Goal: Task Accomplishment & Management: Manage account settings

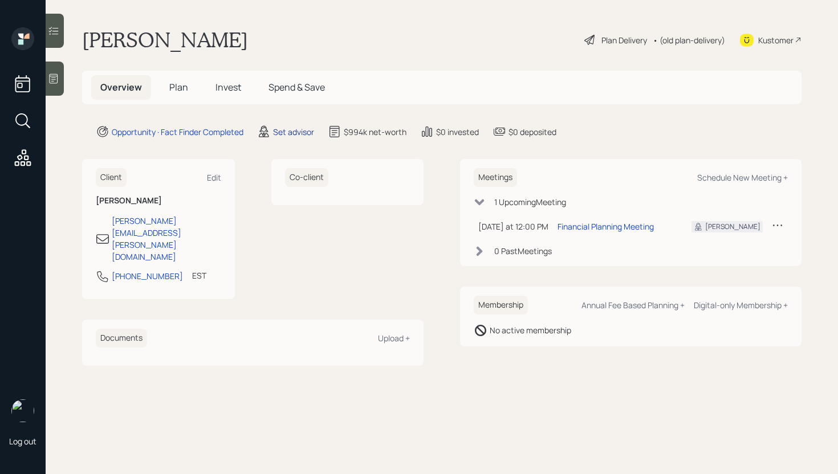
click at [302, 130] on div "Set advisor" at bounding box center [293, 132] width 41 height 12
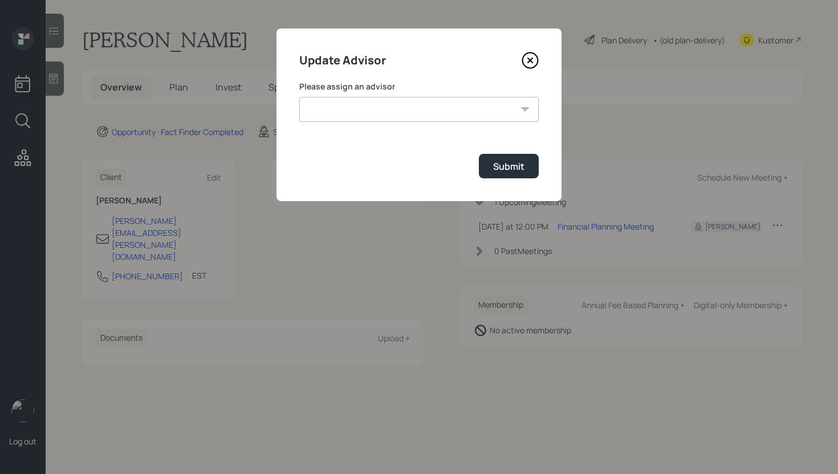
click at [433, 93] on div "Please assign an advisor [PERSON_NAME] [PERSON_NAME] [PERSON_NAME] [PERSON_NAME…" at bounding box center [418, 101] width 239 height 41
click at [433, 105] on select "[PERSON_NAME] [PERSON_NAME] [PERSON_NAME] [PERSON_NAME] End [PERSON_NAME] [PERS…" at bounding box center [418, 109] width 239 height 25
select select "d946c976-65aa-4529-ac9d-02c4f1114fc0"
click at [299, 97] on select "[PERSON_NAME] [PERSON_NAME] [PERSON_NAME] [PERSON_NAME] End [PERSON_NAME] [PERS…" at bounding box center [418, 109] width 239 height 25
click at [510, 164] on div "Submit" at bounding box center [508, 166] width 31 height 13
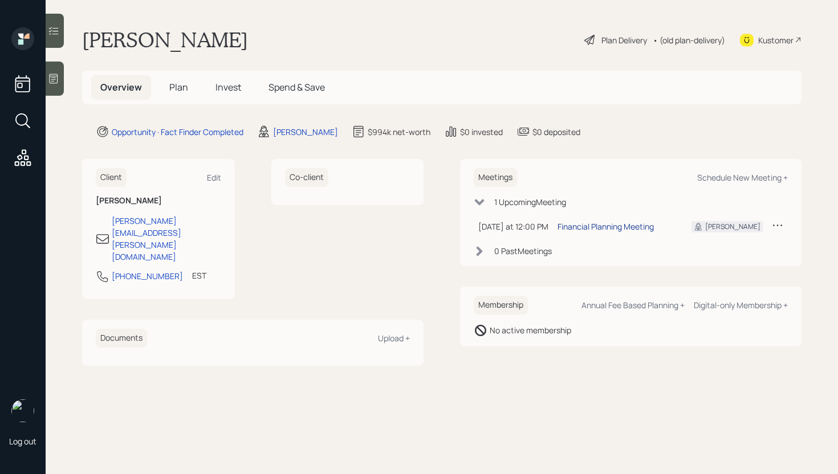
click at [601, 226] on div "Financial Planning Meeting" at bounding box center [605, 227] width 96 height 12
click at [55, 82] on icon at bounding box center [53, 78] width 11 height 11
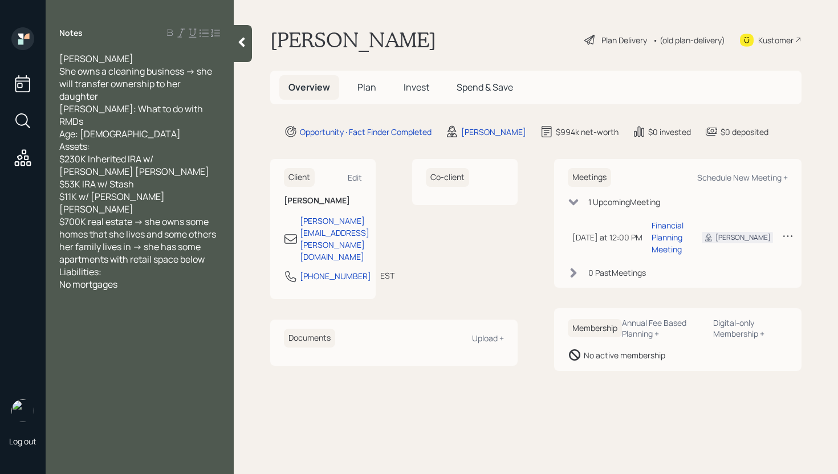
click at [361, 88] on span "Plan" at bounding box center [366, 87] width 19 height 13
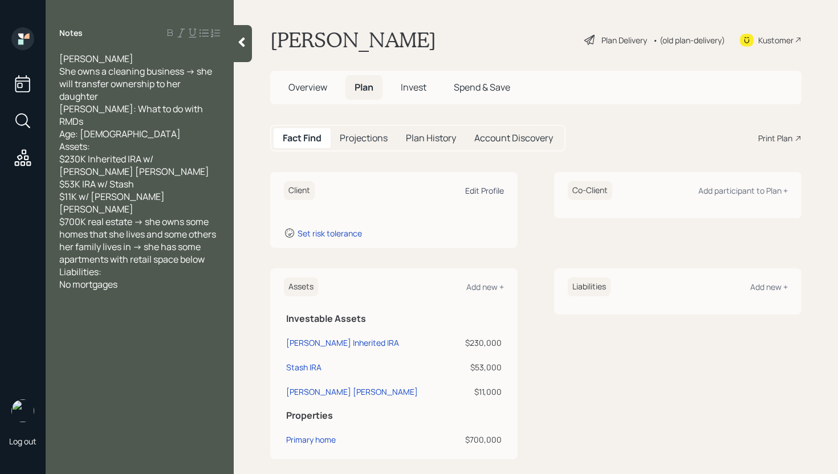
click at [482, 189] on div "Edit Profile" at bounding box center [484, 190] width 39 height 11
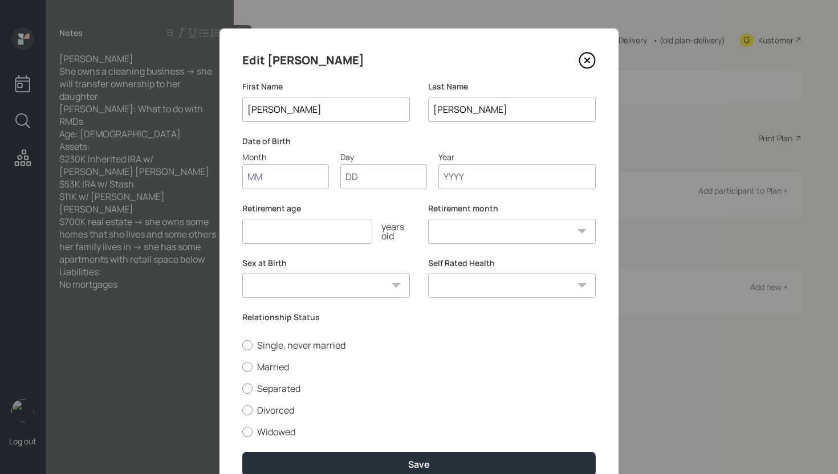
click at [267, 181] on input "Month" at bounding box center [285, 176] width 87 height 25
type input "02"
type input "1964"
select select "2"
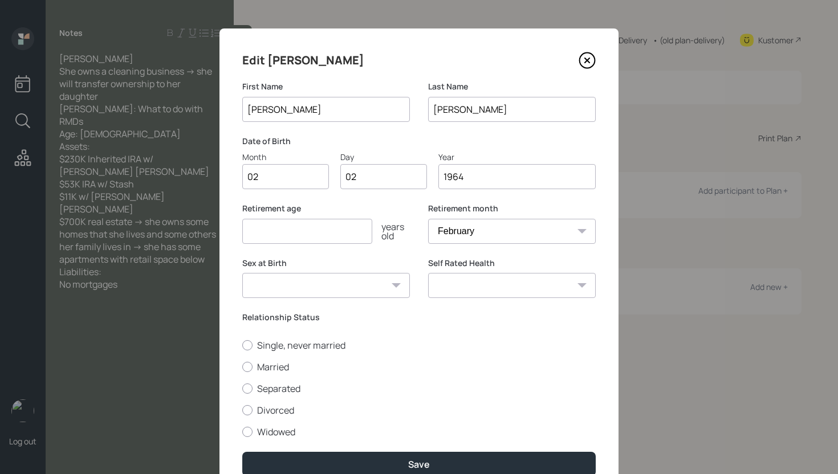
type input "1964"
click at [325, 231] on input "number" at bounding box center [307, 231] width 130 height 25
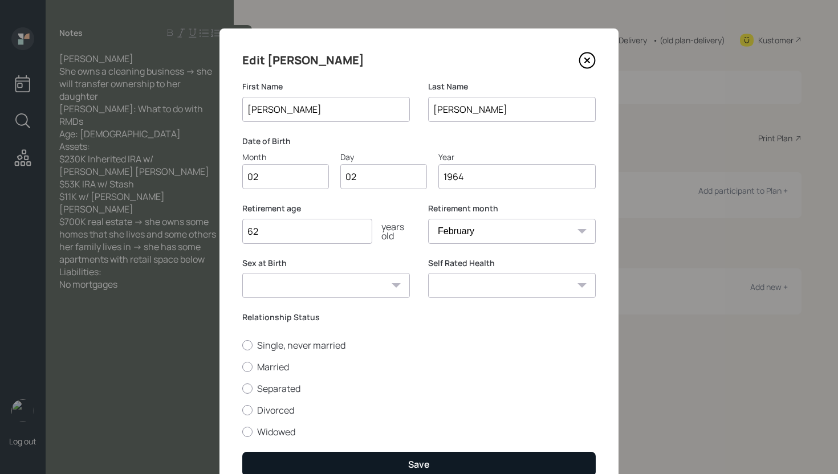
type input "62"
click at [431, 465] on button "Save" at bounding box center [418, 464] width 353 height 25
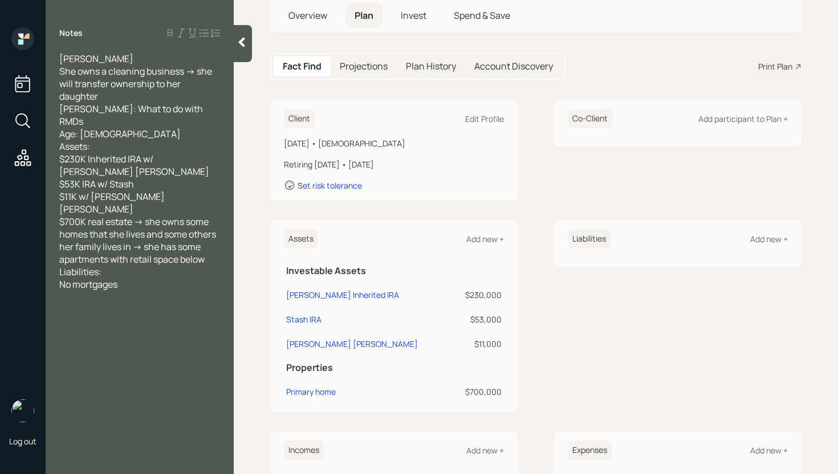
scroll to position [113, 0]
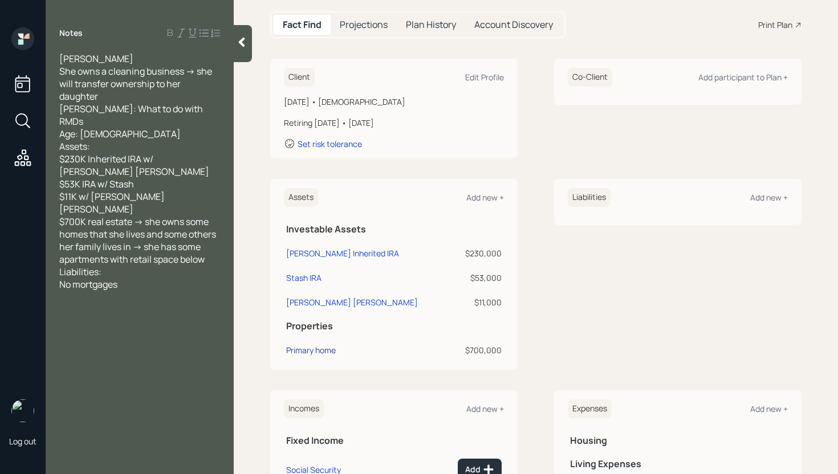
click at [320, 352] on div "Primary home" at bounding box center [311, 350] width 50 height 12
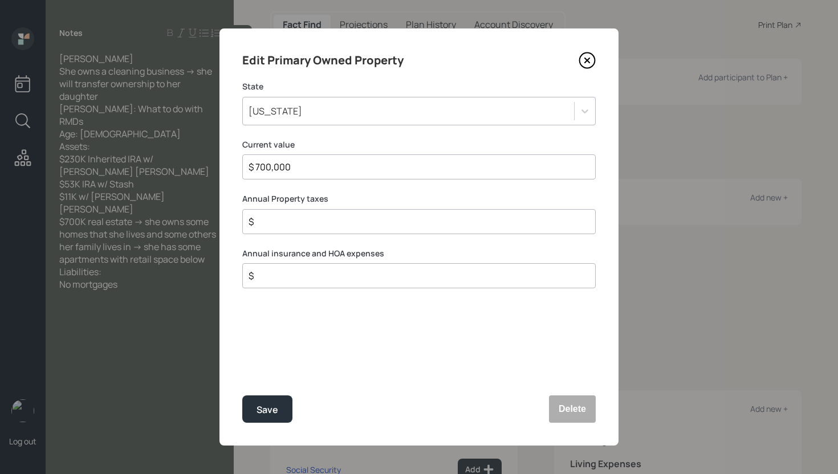
click at [321, 167] on input "$ 700,000" at bounding box center [414, 167] width 334 height 14
type input "$ 325,000"
type input "$ 2,500"
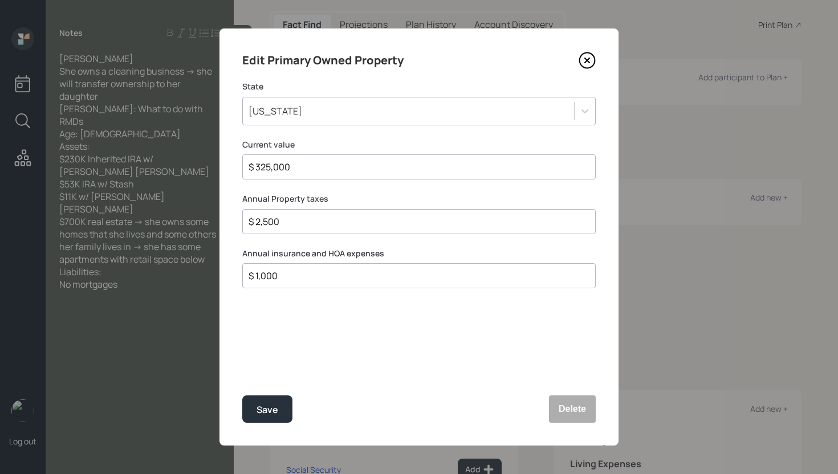
click at [288, 278] on input "$ 1,000" at bounding box center [414, 276] width 334 height 14
type input "$ 2,800"
click at [290, 233] on div "$ 2,500" at bounding box center [418, 221] width 353 height 25
click at [290, 229] on div "$ 2,500" at bounding box center [418, 221] width 353 height 25
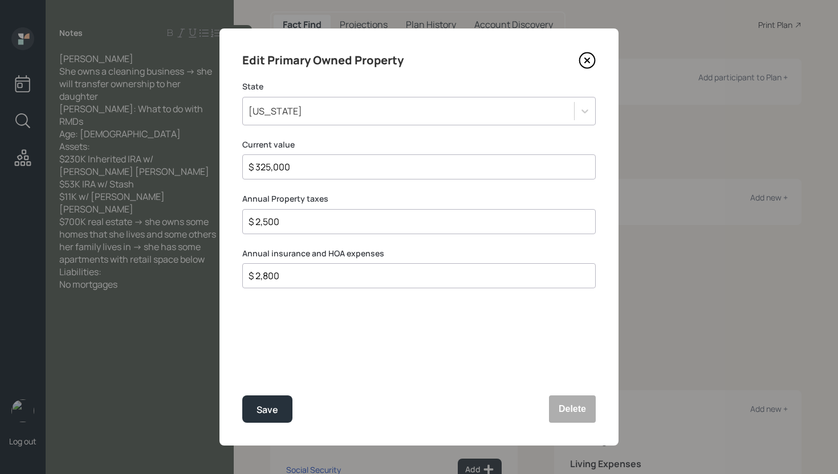
click at [292, 223] on input "$ 2,500" at bounding box center [414, 222] width 334 height 14
type input "$ 3,250"
click at [242, 396] on button "Save" at bounding box center [267, 409] width 50 height 27
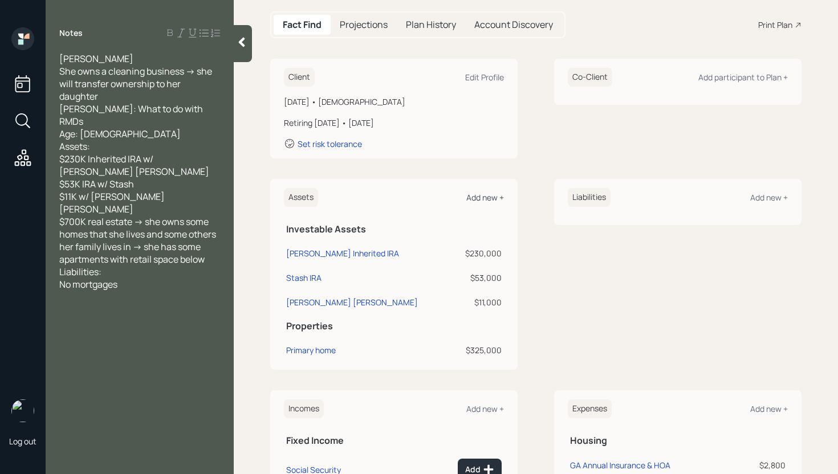
click at [475, 196] on div "Add new +" at bounding box center [485, 197] width 38 height 11
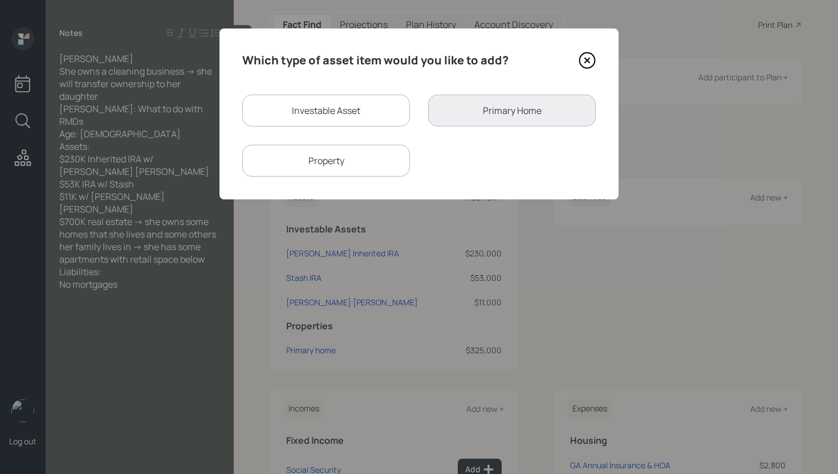
click at [367, 164] on div "Property" at bounding box center [326, 161] width 168 height 32
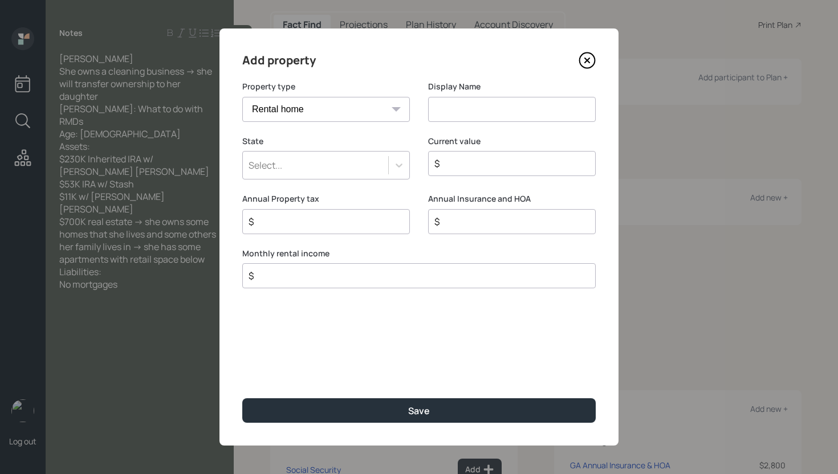
click at [332, 113] on select "Vacation home Rental home" at bounding box center [326, 109] width 168 height 25
select select "vacation_property"
click at [242, 97] on select "Vacation home Rental home" at bounding box center [326, 109] width 168 height 25
click at [497, 112] on input at bounding box center [512, 109] width 168 height 25
type input "[GEOGRAPHIC_DATA] Home"
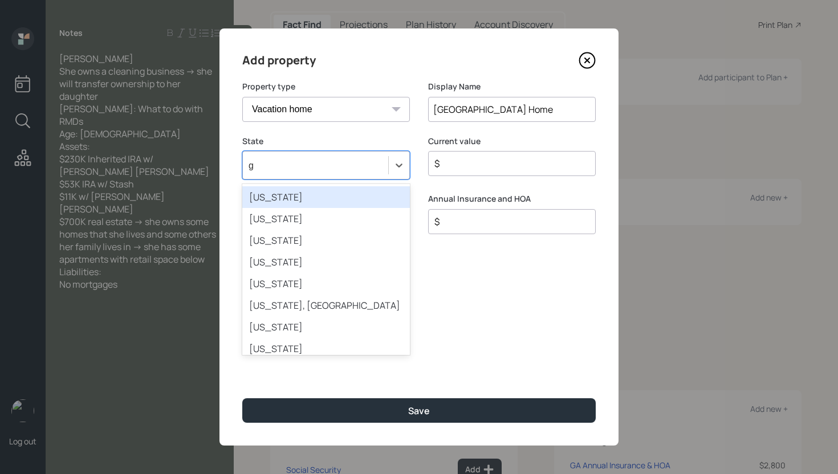
type input "ge"
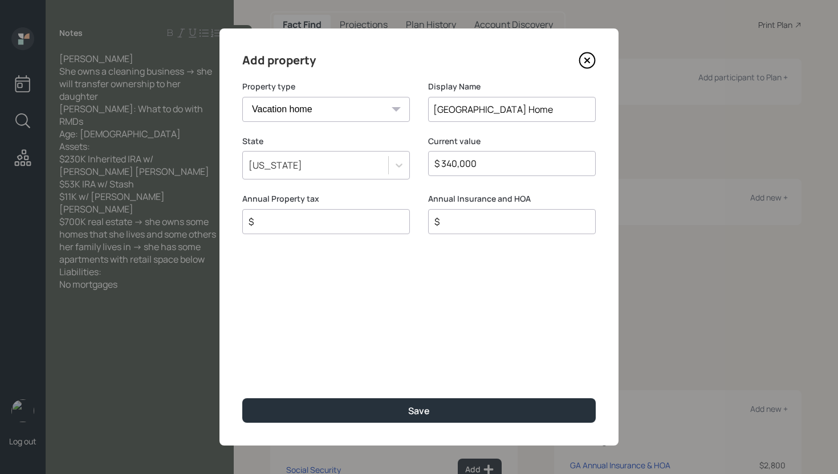
type input "$ 340,000"
type input "$ 3,400"
type input "$ 2,800"
click at [242, 398] on button "Save" at bounding box center [418, 410] width 353 height 25
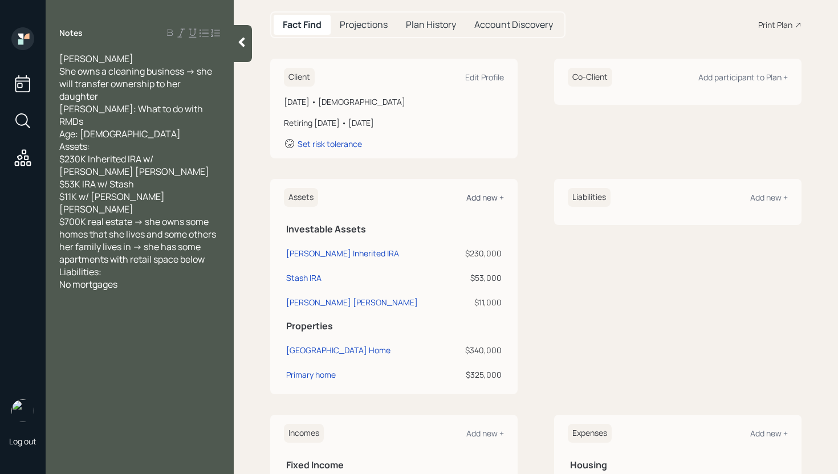
click at [486, 197] on div "Add new +" at bounding box center [485, 197] width 38 height 11
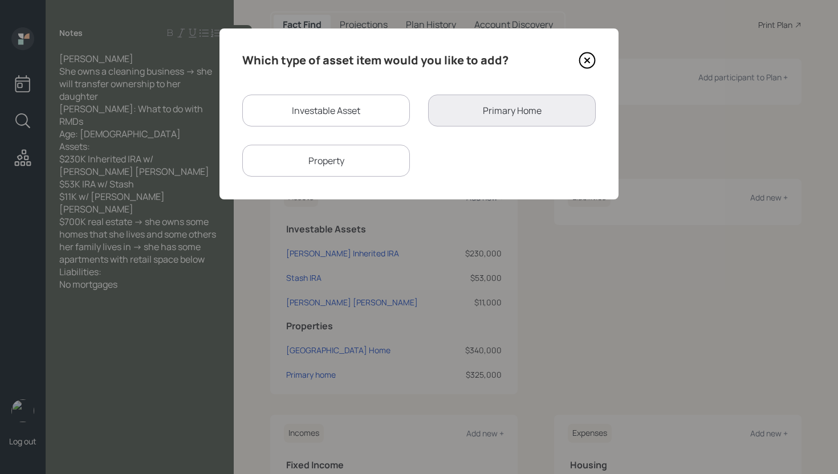
click at [355, 168] on div "Property" at bounding box center [326, 161] width 168 height 32
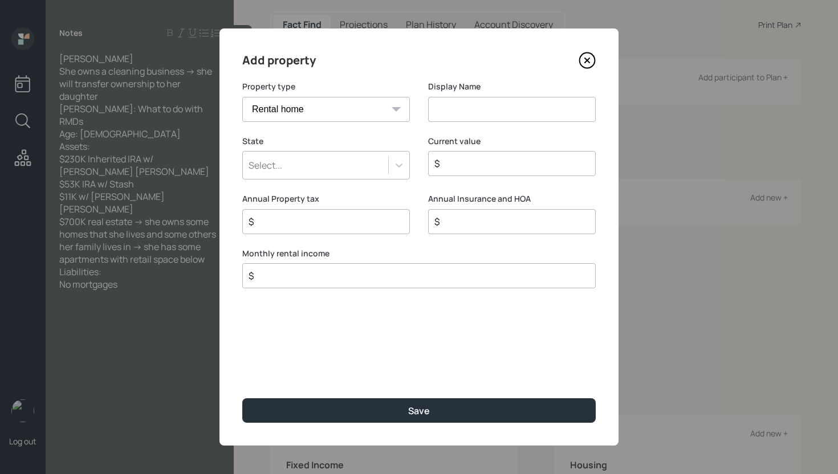
click at [335, 110] on select "Vacation home Rental home" at bounding box center [326, 109] width 168 height 25
click at [242, 97] on select "Vacation home Rental home" at bounding box center [326, 109] width 168 height 25
click at [363, 109] on select "Vacation home Rental home" at bounding box center [326, 109] width 168 height 25
select select "vacation_property"
click at [242, 97] on select "Vacation home Rental home" at bounding box center [326, 109] width 168 height 25
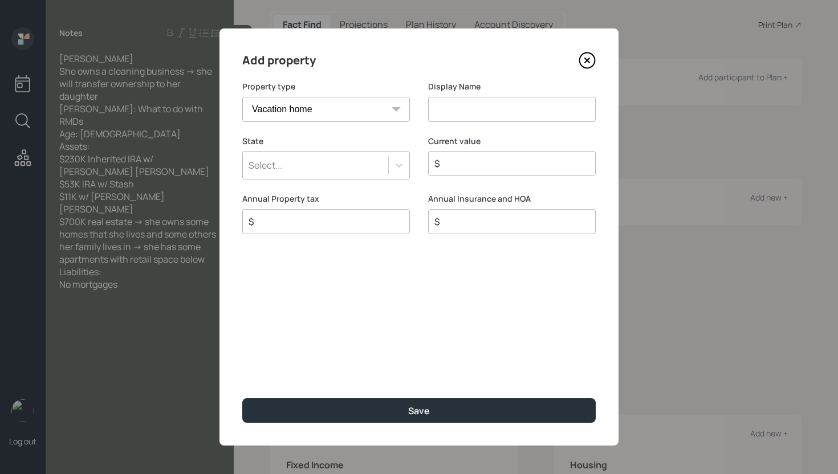
click at [486, 113] on input at bounding box center [512, 109] width 168 height 25
type input "Albany Home"
type input "ge"
type input "$ 160,000"
drag, startPoint x: 346, startPoint y: 215, endPoint x: 337, endPoint y: 213, distance: 8.8
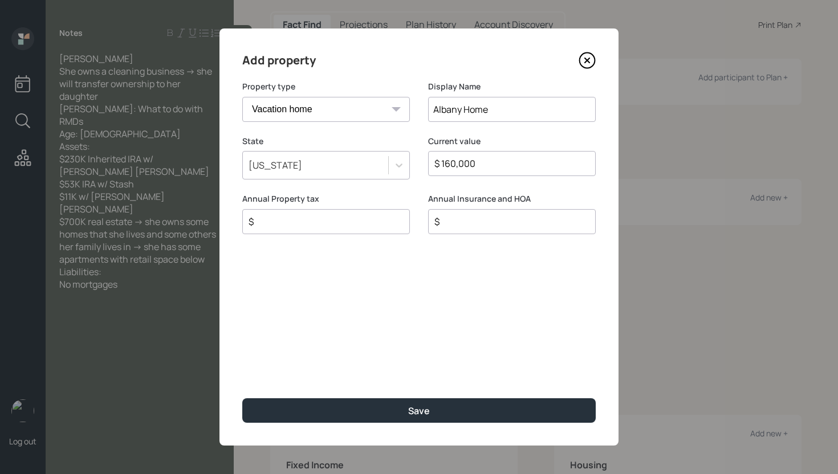
click at [343, 208] on div "Annual Property tax $" at bounding box center [326, 213] width 168 height 41
type input "$ 1,600"
click at [462, 225] on input "$" at bounding box center [507, 222] width 148 height 14
type input "$ 3,000"
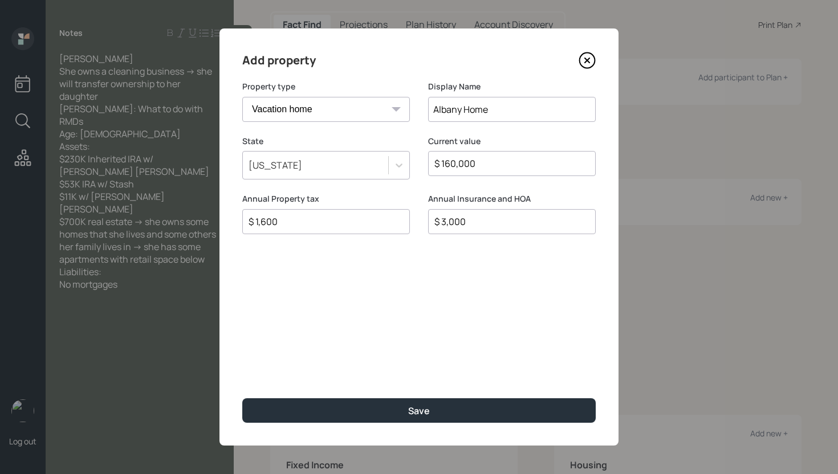
click at [242, 398] on button "Save" at bounding box center [418, 410] width 353 height 25
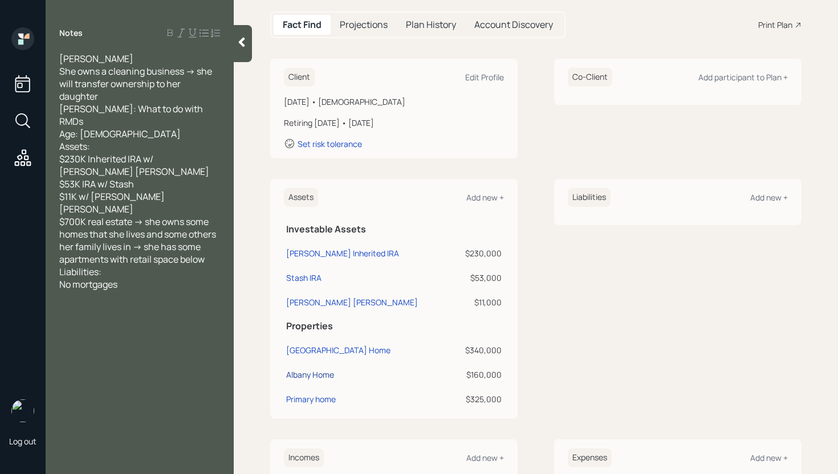
click at [316, 372] on div "Albany Home" at bounding box center [310, 375] width 48 height 12
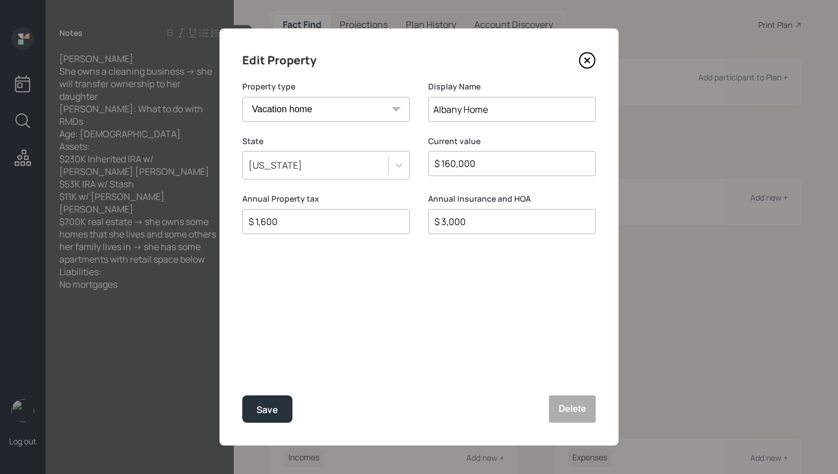
drag, startPoint x: 518, startPoint y: 105, endPoint x: 465, endPoint y: 106, distance: 53.0
click at [465, 106] on input "Albany Home" at bounding box center [512, 109] width 168 height 25
type input "Albany Property"
click at [360, 111] on select "Vacation home Rental home" at bounding box center [326, 109] width 168 height 25
select select "rental_property"
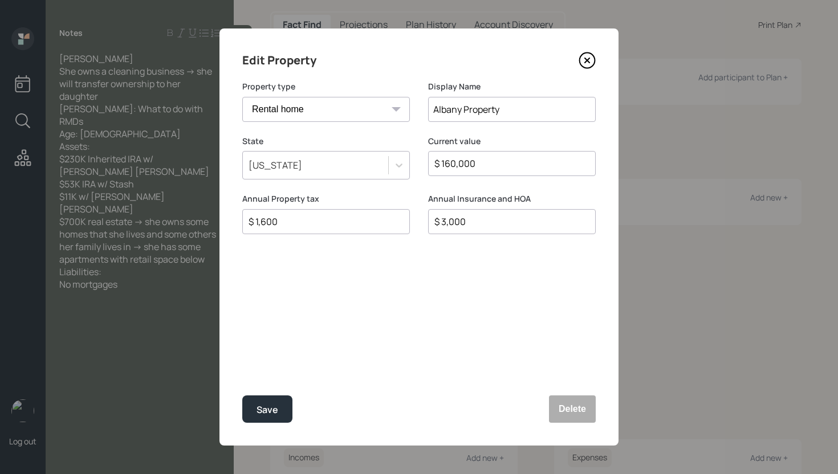
click at [242, 97] on select "Vacation home Rental home" at bounding box center [326, 109] width 168 height 25
drag, startPoint x: 320, startPoint y: 268, endPoint x: 319, endPoint y: 276, distance: 8.1
click at [320, 268] on div "$" at bounding box center [418, 275] width 353 height 25
click at [318, 272] on input "$" at bounding box center [414, 276] width 334 height 14
type input "$ 0"
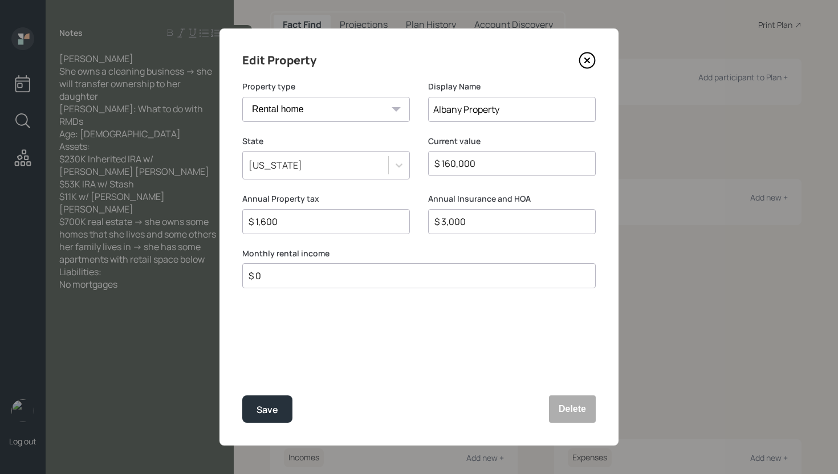
click at [242, 396] on button "Save" at bounding box center [267, 409] width 50 height 27
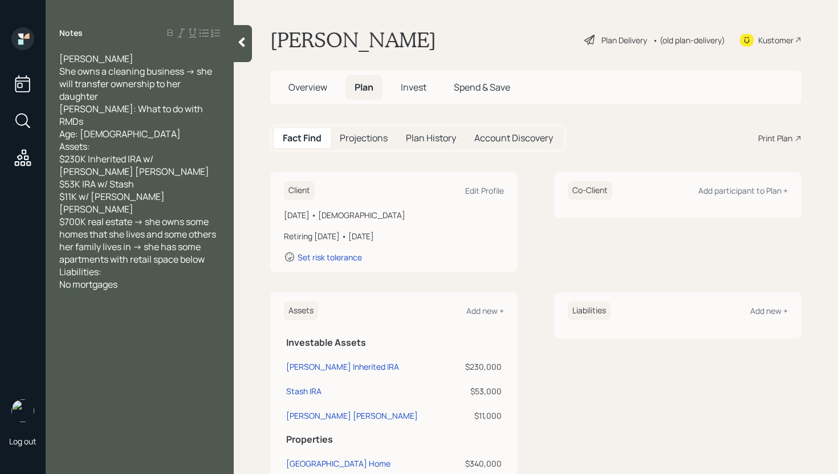
click at [608, 42] on div "Plan Delivery" at bounding box center [624, 40] width 46 height 12
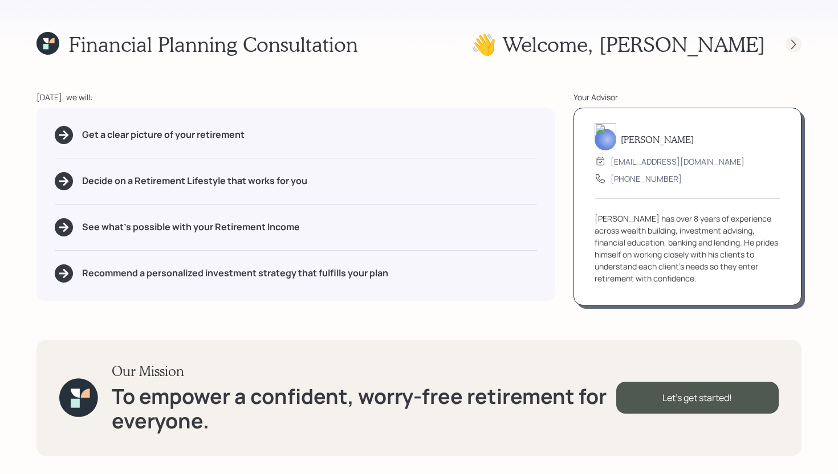
click at [792, 47] on icon at bounding box center [793, 44] width 11 height 11
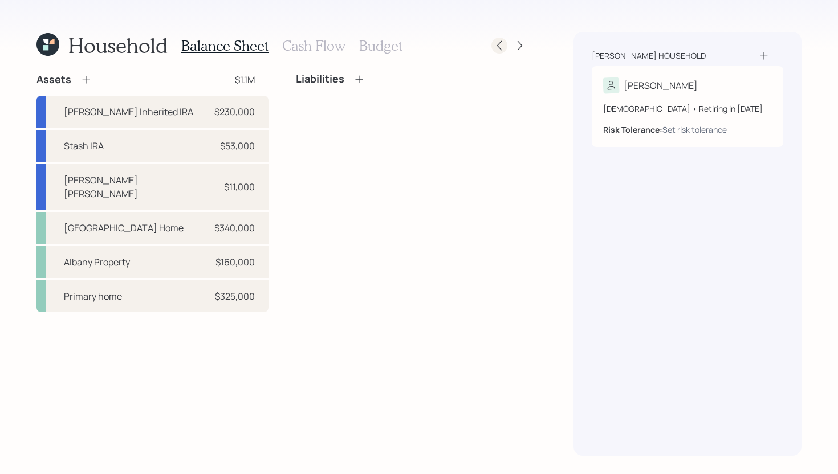
click at [498, 48] on icon at bounding box center [499, 45] width 11 height 11
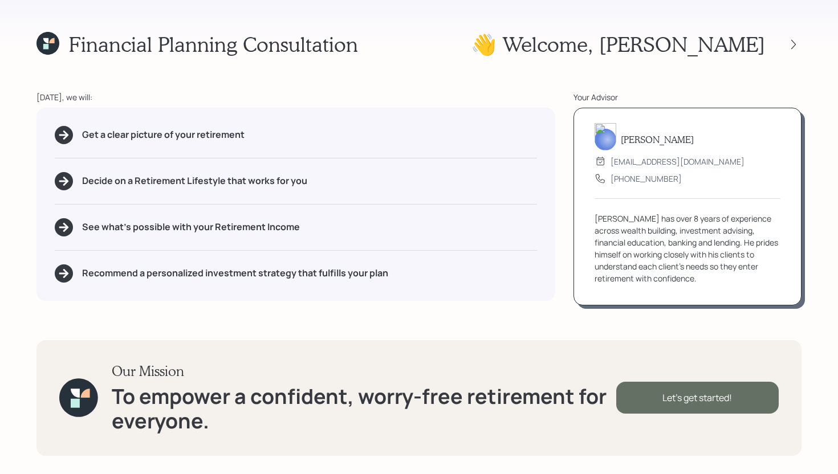
click at [688, 401] on div "Let's get started!" at bounding box center [697, 398] width 162 height 32
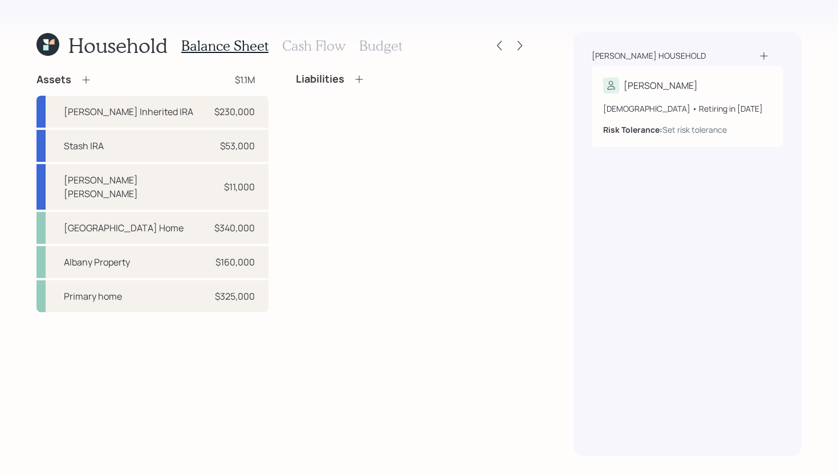
click at [83, 81] on icon at bounding box center [85, 79] width 11 height 11
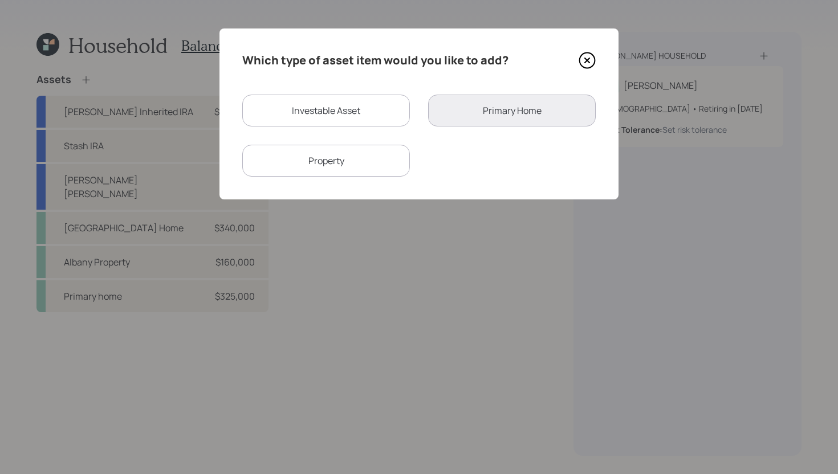
click at [340, 104] on div "Investable Asset" at bounding box center [326, 111] width 168 height 32
select select "taxable"
select select "balanced"
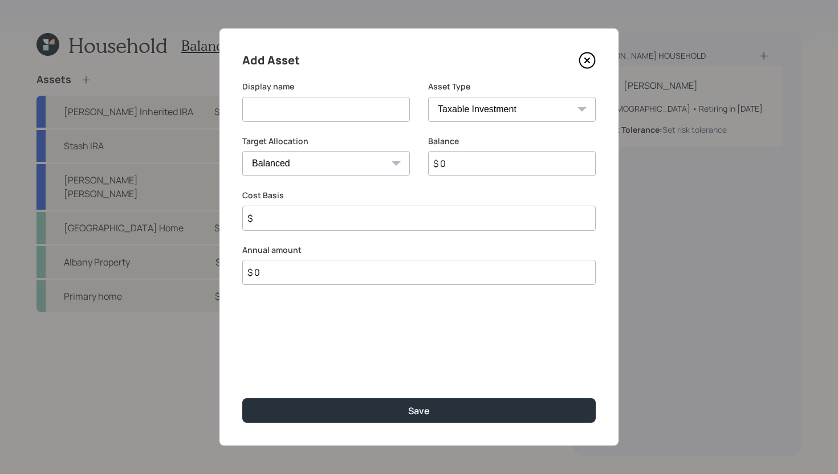
click at [523, 110] on select "SEP [PERSON_NAME] IRA 401(k) [PERSON_NAME] 401(k) 403(b) [PERSON_NAME] 403(b) 4…" at bounding box center [512, 109] width 168 height 25
select select "emergency_fund"
click at [428, 97] on select "SEP [PERSON_NAME] IRA 401(k) [PERSON_NAME] 401(k) 403(b) [PERSON_NAME] 403(b) 4…" at bounding box center [512, 109] width 168 height 25
click at [275, 113] on input at bounding box center [326, 109] width 168 height 25
type input "Emergency Fund"
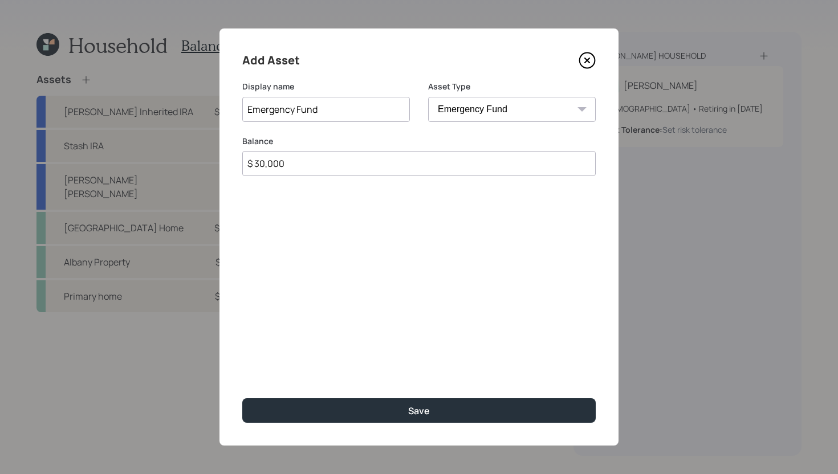
type input "$ 30,000"
click at [242, 398] on button "Save" at bounding box center [418, 410] width 353 height 25
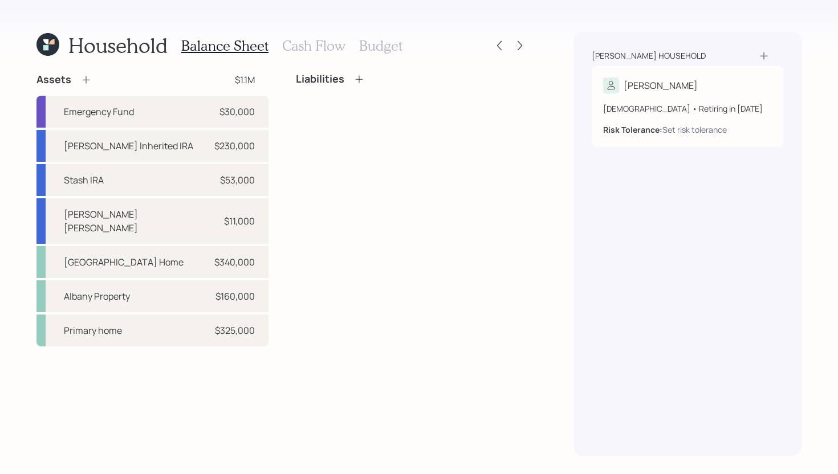
click at [311, 50] on h3 "Cash Flow" at bounding box center [313, 46] width 63 height 17
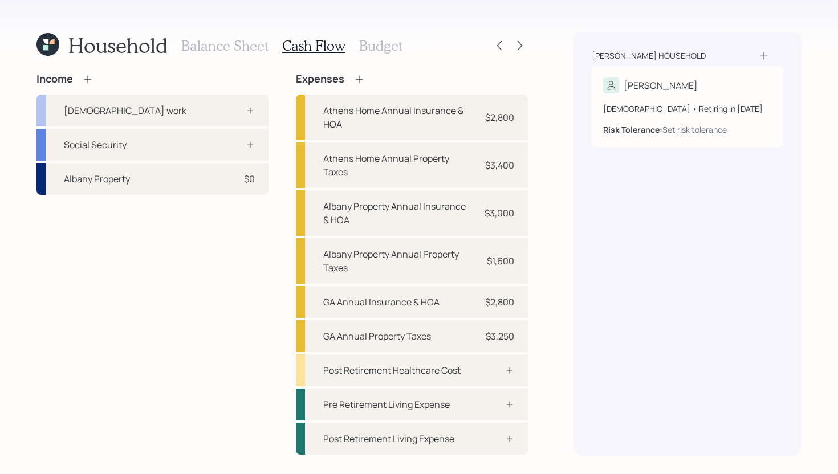
click at [275, 77] on div "Income [DEMOGRAPHIC_DATA] work Social Security [GEOGRAPHIC_DATA] Property $0 Ex…" at bounding box center [281, 264] width 491 height 382
click at [246, 110] on icon at bounding box center [250, 110] width 9 height 9
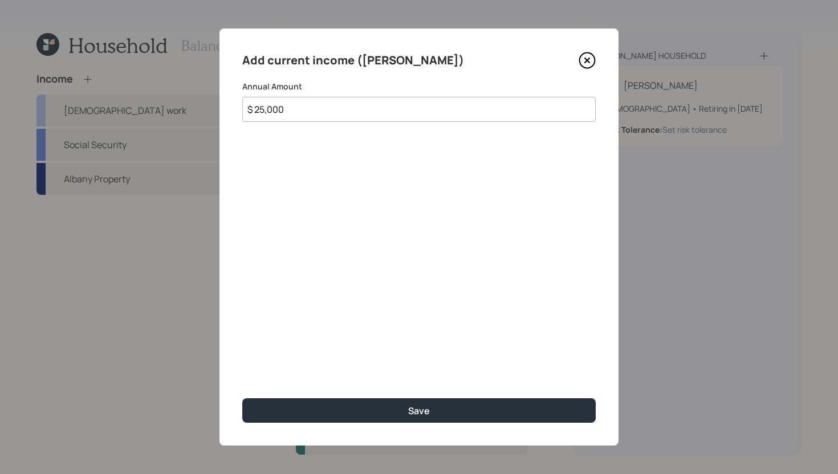
type input "$ 25,000"
click at [242, 398] on button "Save" at bounding box center [418, 410] width 353 height 25
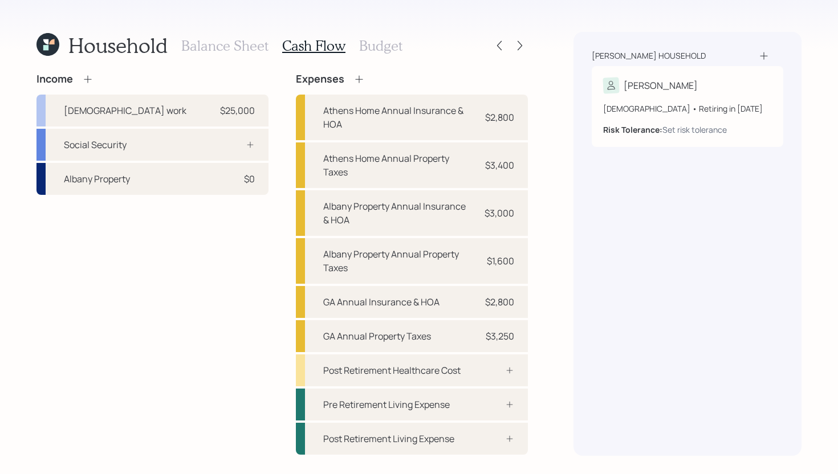
click at [92, 79] on icon at bounding box center [87, 79] width 11 height 11
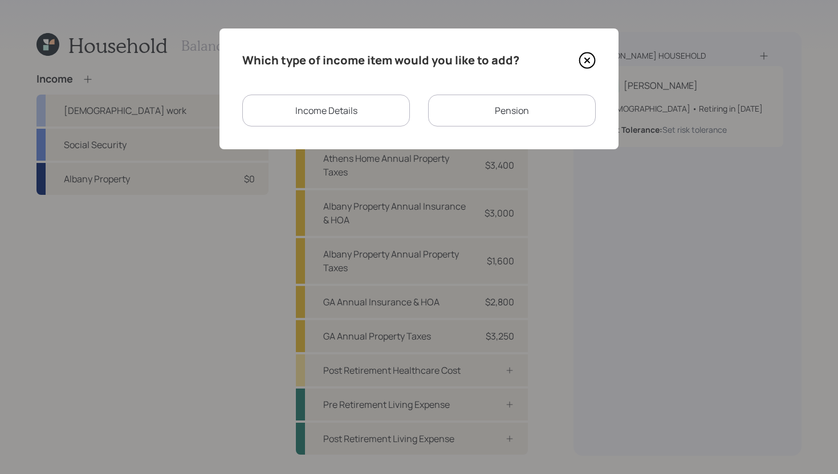
click at [364, 114] on div "Income Details" at bounding box center [326, 111] width 168 height 32
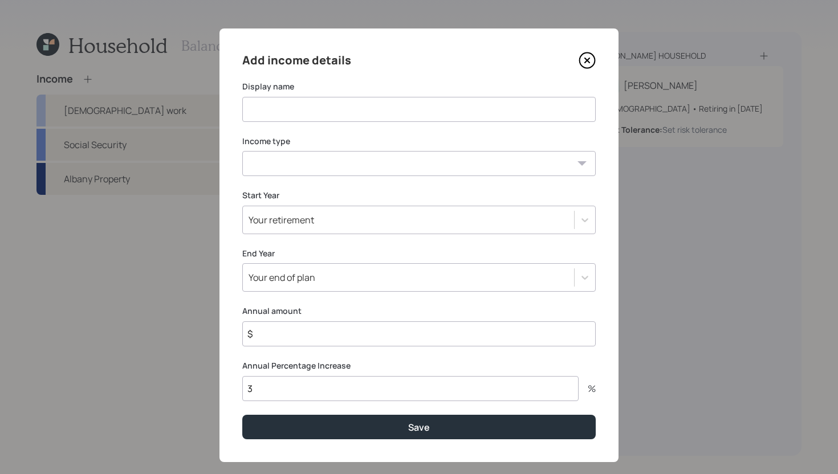
click at [331, 110] on input at bounding box center [418, 109] width 353 height 25
type input "Social Security"
click at [355, 157] on select "[DEMOGRAPHIC_DATA] work [DEMOGRAPHIC_DATA] work Self employment Other" at bounding box center [418, 163] width 353 height 25
select select "other"
click at [242, 151] on select "[DEMOGRAPHIC_DATA] work [DEMOGRAPHIC_DATA] work Self employment Other" at bounding box center [418, 163] width 353 height 25
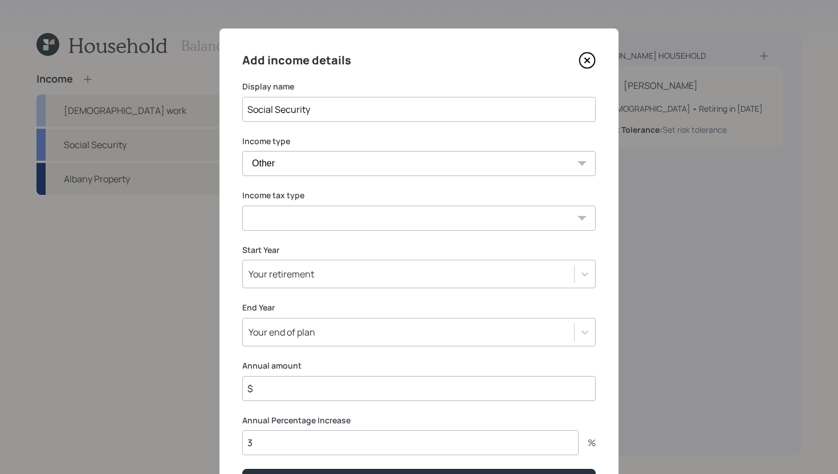
click at [323, 209] on select "Tax-free Earned Self Employment Alimony Royalties Pension / Annuity Interest Di…" at bounding box center [418, 218] width 353 height 25
select select "social_security"
click at [242, 206] on select "Tax-free Earned Self Employment Alimony Royalties Pension / Annuity Interest Di…" at bounding box center [418, 218] width 353 height 25
click at [333, 270] on div "Your retirement" at bounding box center [408, 273] width 331 height 19
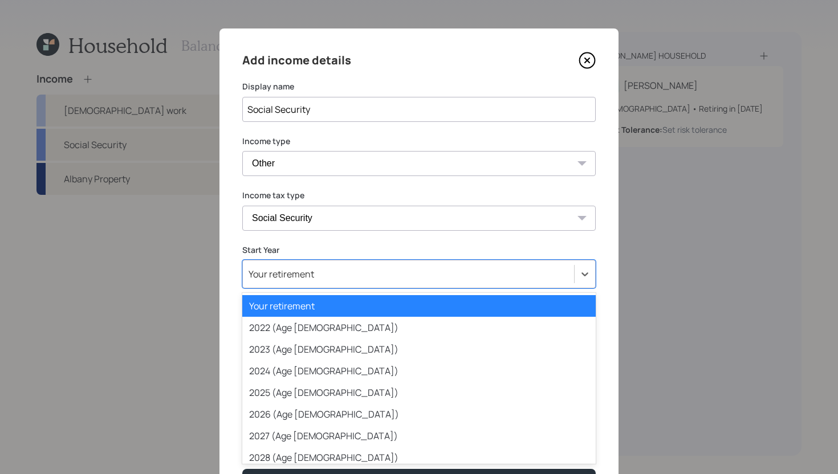
drag, startPoint x: 316, startPoint y: 302, endPoint x: 323, endPoint y: 283, distance: 19.8
click at [316, 302] on div "Your retirement" at bounding box center [418, 306] width 353 height 22
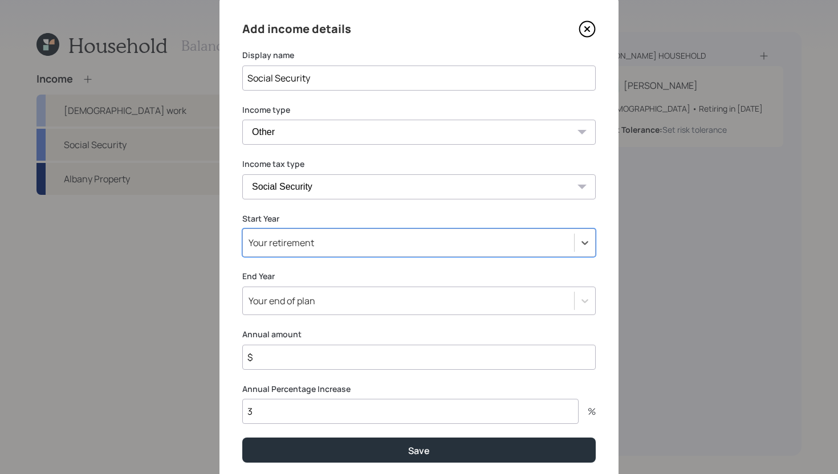
scroll to position [71, 0]
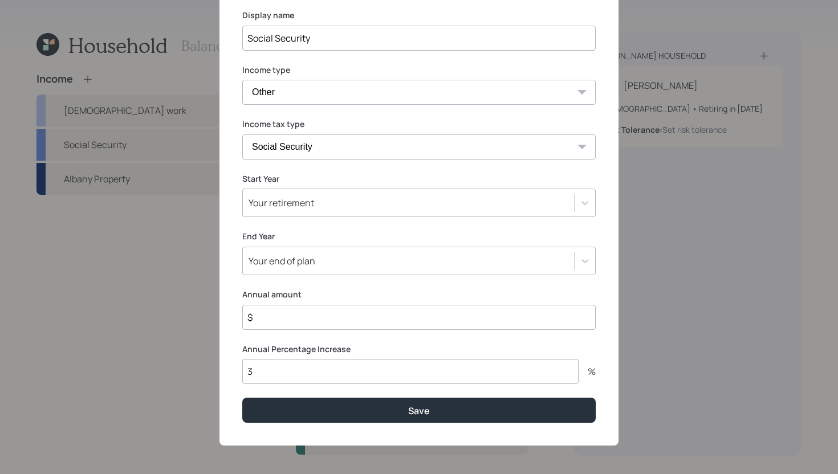
click at [304, 319] on input "$" at bounding box center [418, 317] width 353 height 25
click at [305, 319] on input "$" at bounding box center [418, 317] width 353 height 25
click at [311, 315] on input "$" at bounding box center [418, 317] width 353 height 25
type input "$ 12,000"
click at [242, 398] on button "Save" at bounding box center [418, 410] width 353 height 25
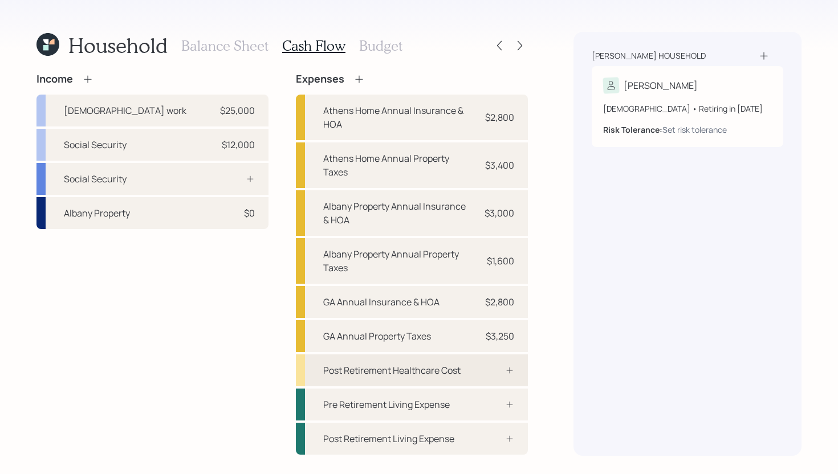
click at [345, 370] on div "Post Retirement Healthcare Cost" at bounding box center [391, 371] width 137 height 14
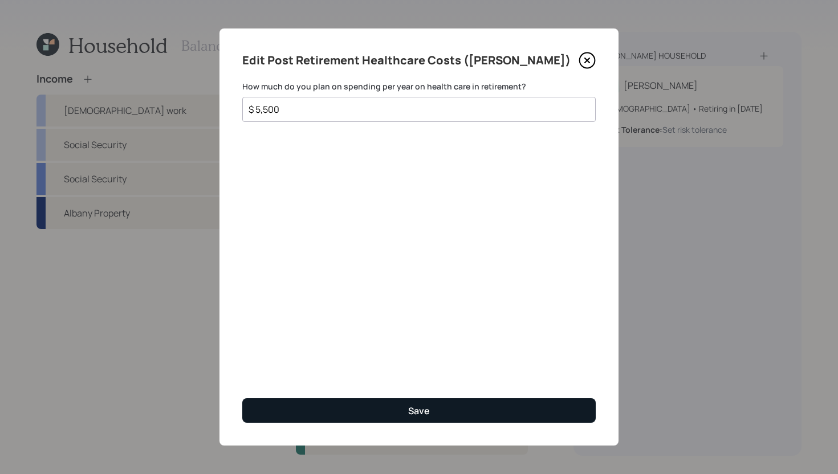
type input "$ 5,500"
click at [456, 408] on button "Save" at bounding box center [418, 410] width 353 height 25
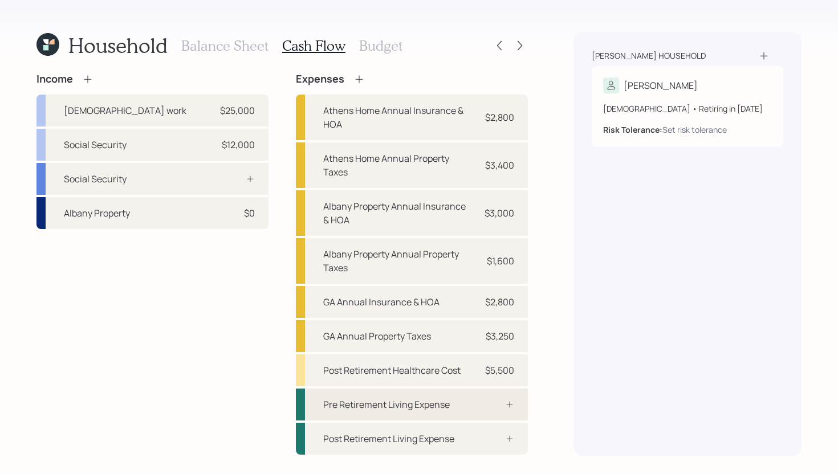
click at [523, 400] on div "Pre Retirement Living Expense" at bounding box center [412, 405] width 232 height 32
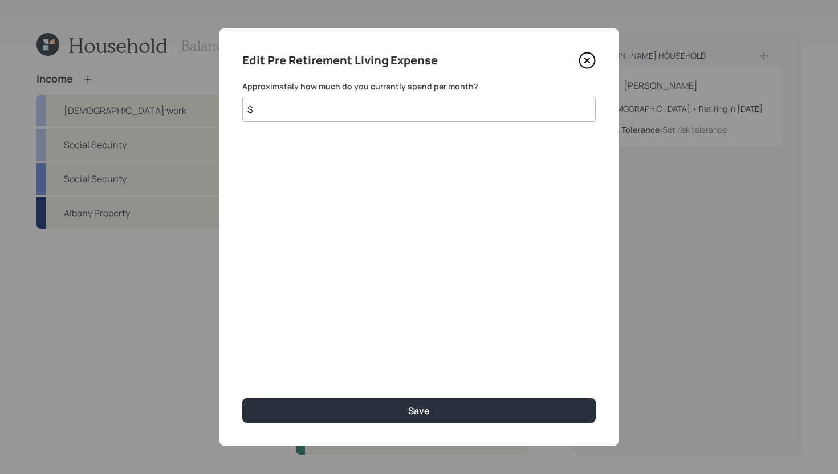
click at [426, 113] on input "$" at bounding box center [418, 109] width 353 height 25
type input "$ 2,000"
click at [242, 398] on button "Save" at bounding box center [418, 410] width 353 height 25
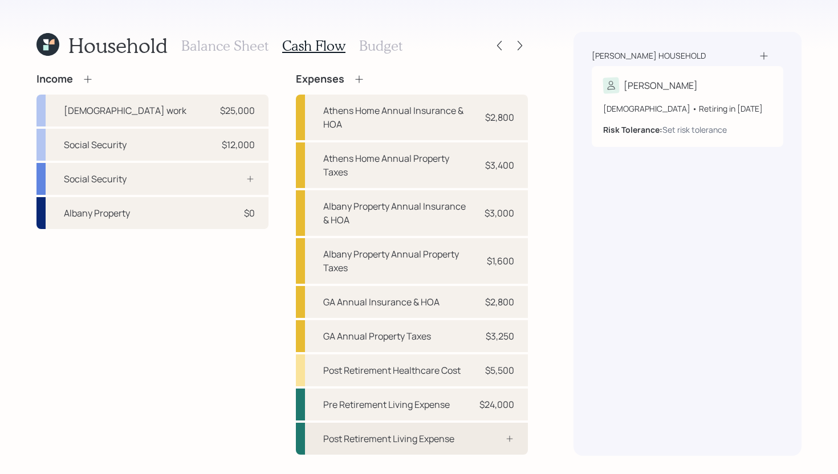
click at [492, 441] on div at bounding box center [497, 438] width 34 height 9
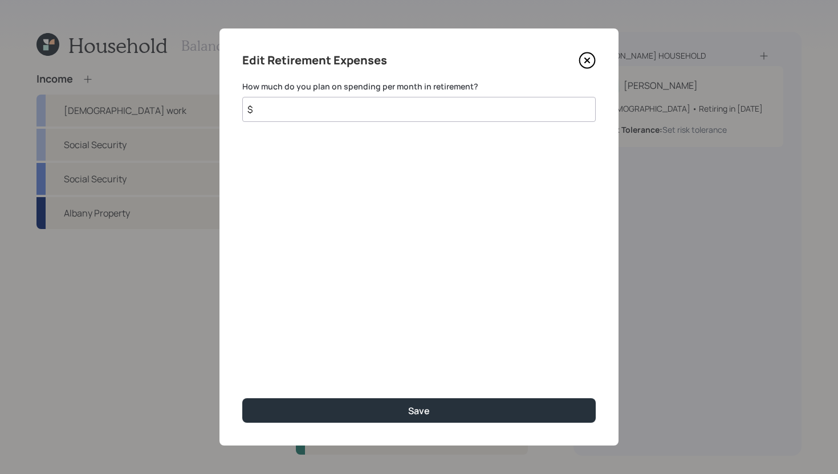
click at [367, 108] on input "$" at bounding box center [418, 109] width 353 height 25
type input "$ 2,000"
click at [242, 398] on button "Save" at bounding box center [418, 410] width 353 height 25
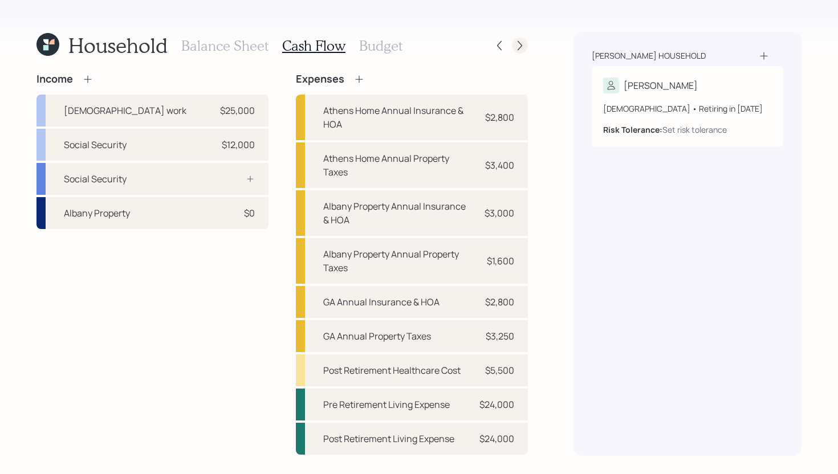
click at [522, 49] on icon at bounding box center [519, 45] width 11 height 11
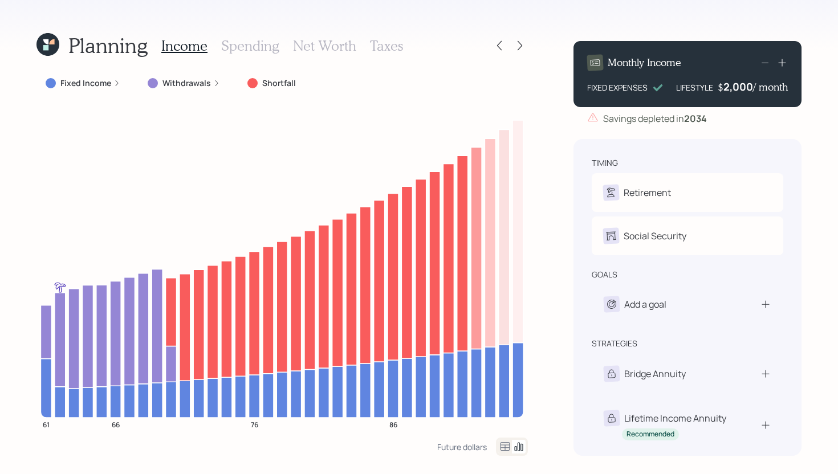
click at [74, 82] on label "Fixed Income" at bounding box center [85, 83] width 51 height 11
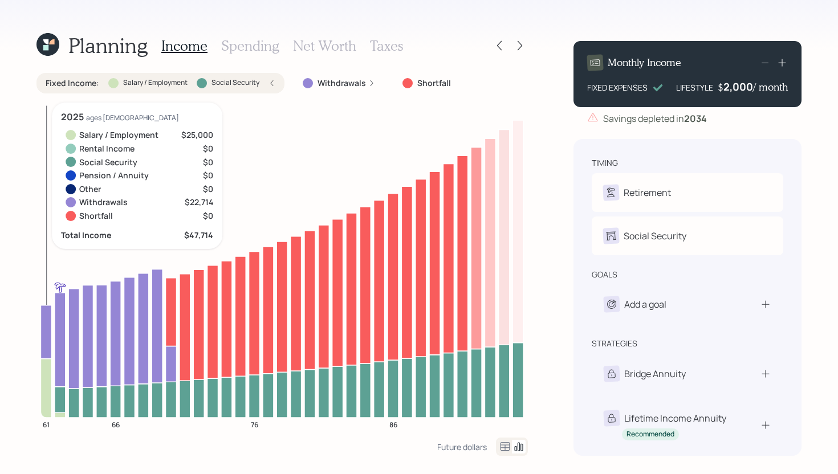
click at [44, 395] on icon at bounding box center [45, 388] width 11 height 59
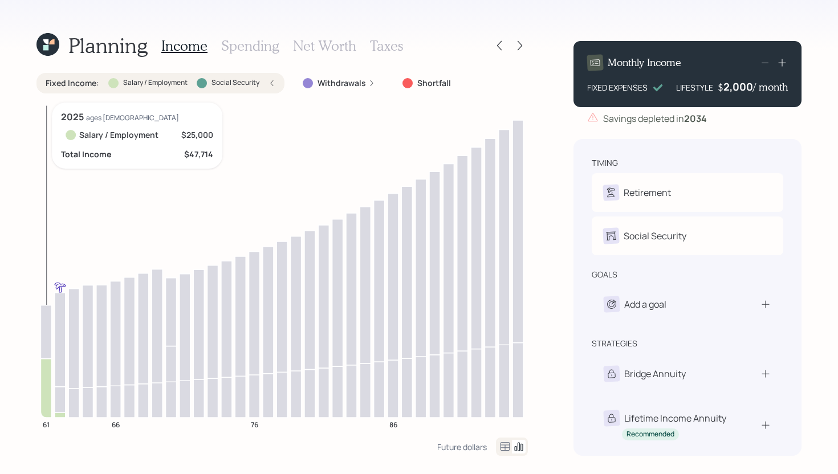
click at [46, 398] on icon at bounding box center [45, 388] width 11 height 59
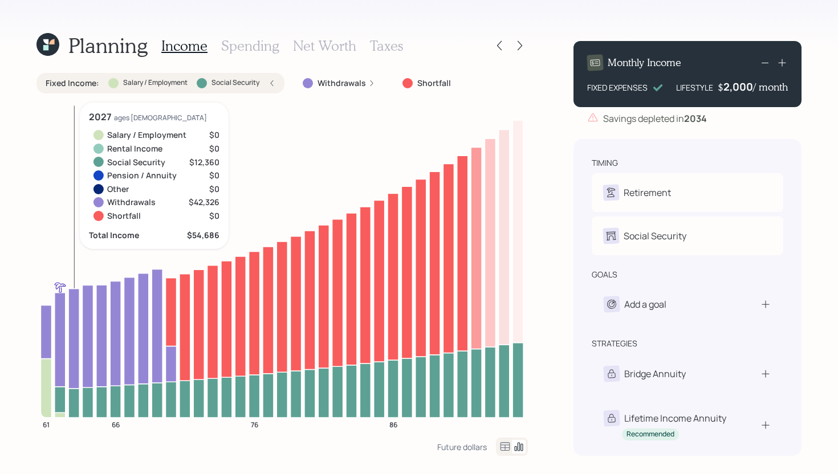
click at [67, 401] on icon "61 66 76 86" at bounding box center [281, 270] width 491 height 335
click at [72, 401] on icon at bounding box center [73, 402] width 11 height 29
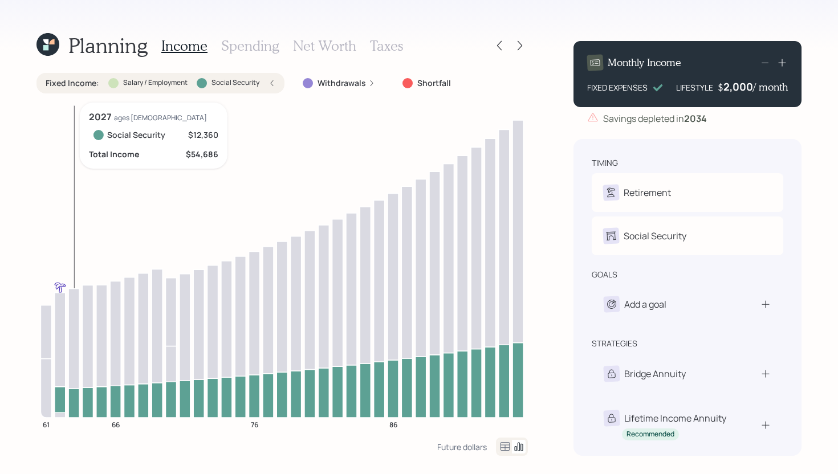
click at [72, 401] on icon at bounding box center [73, 402] width 11 height 29
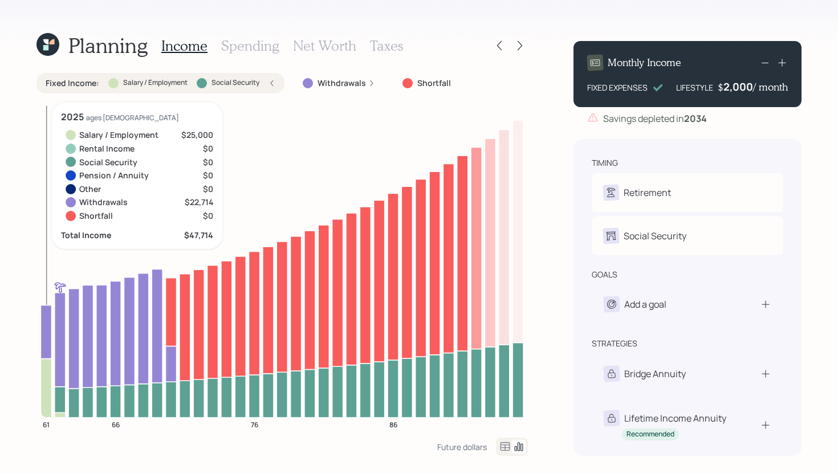
click at [47, 394] on icon at bounding box center [45, 388] width 11 height 59
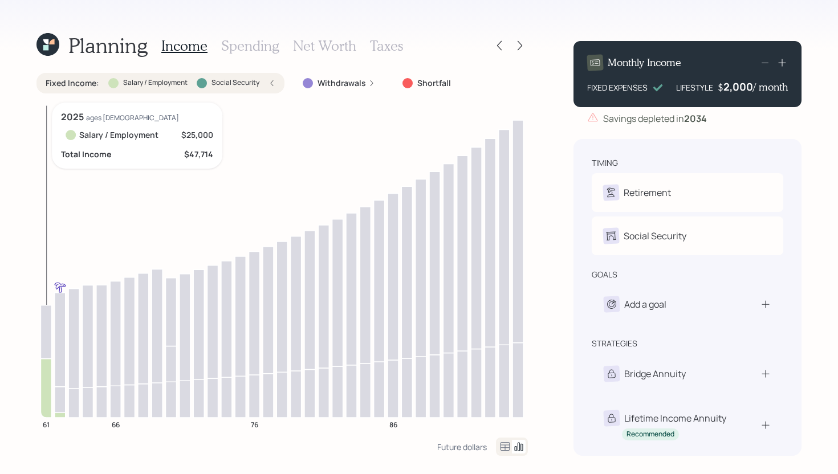
click at [48, 393] on icon at bounding box center [45, 388] width 11 height 59
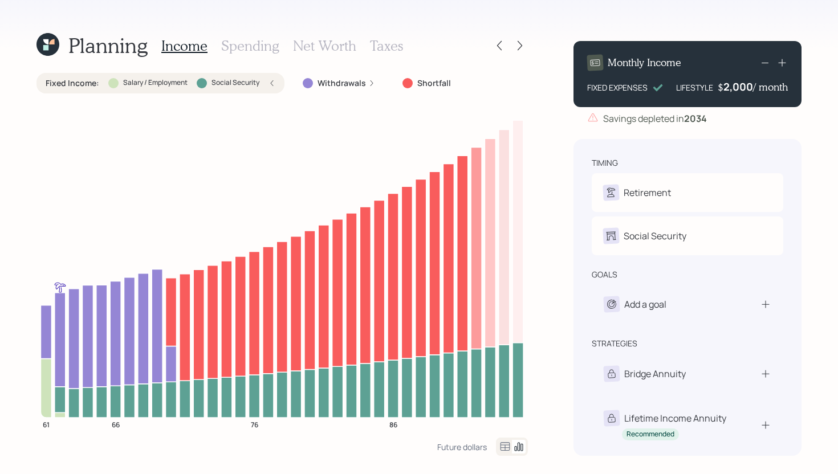
drag, startPoint x: 262, startPoint y: 83, endPoint x: 252, endPoint y: 90, distance: 12.2
click at [261, 83] on div "Fixed Income : Salary / Employment Social Security" at bounding box center [161, 83] width 230 height 11
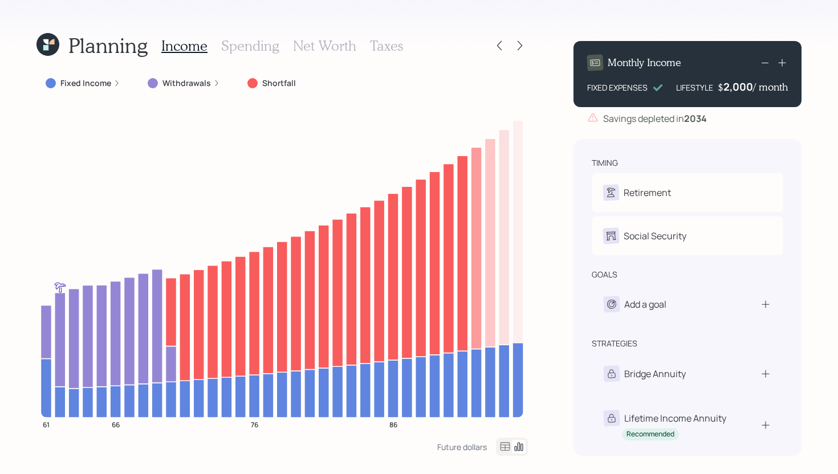
click at [213, 84] on icon at bounding box center [216, 83] width 7 height 7
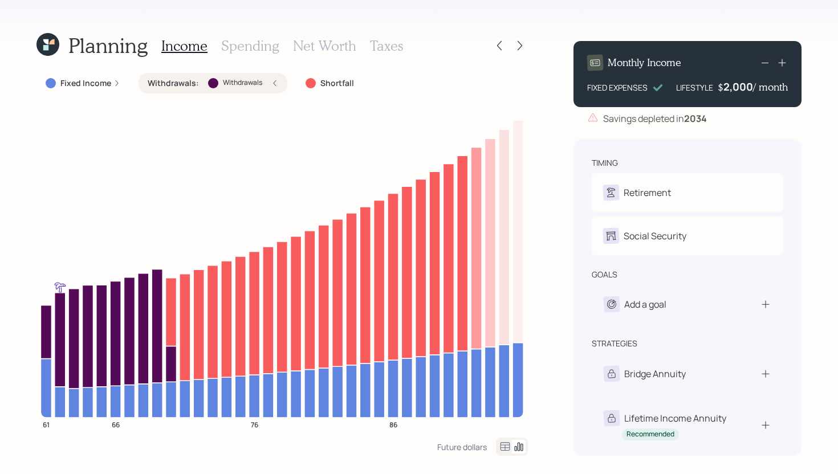
click at [267, 83] on div "Withdrawals : Withdrawals" at bounding box center [213, 83] width 131 height 11
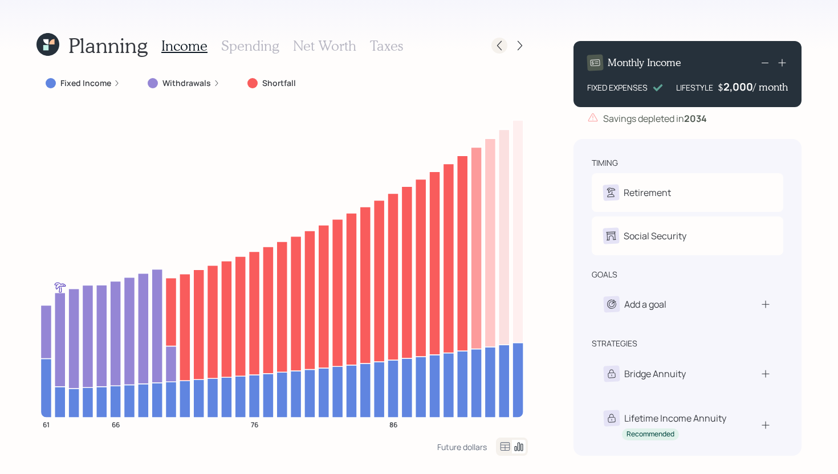
click at [493, 49] on div at bounding box center [499, 46] width 16 height 16
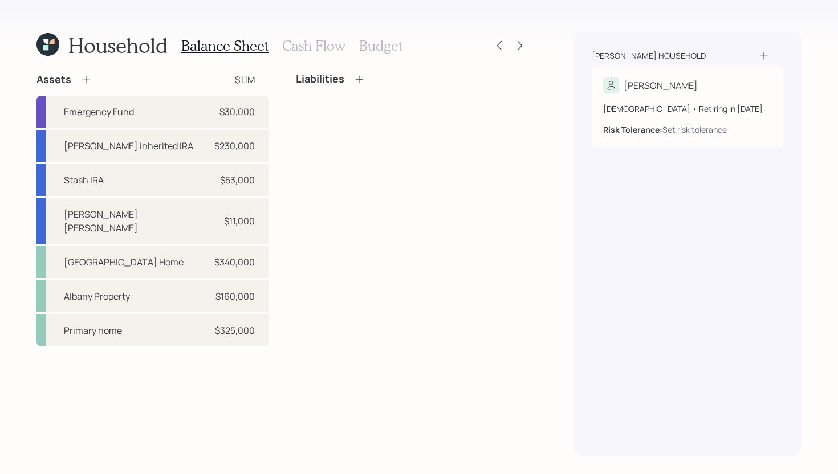
click at [322, 49] on h3 "Cash Flow" at bounding box center [313, 46] width 63 height 17
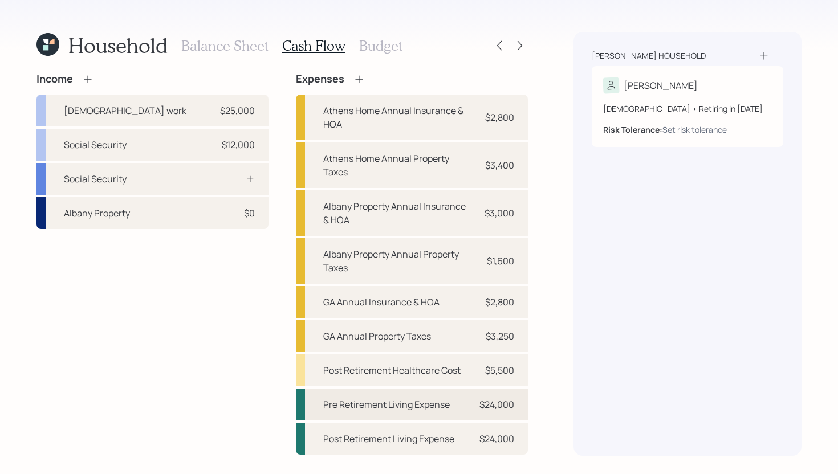
click at [465, 404] on div "Pre Retirement Living Expense $24,000" at bounding box center [412, 405] width 232 height 32
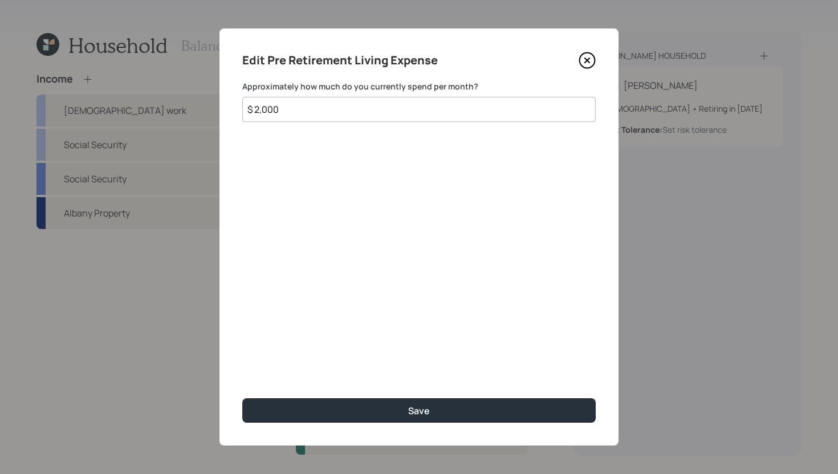
drag, startPoint x: 311, startPoint y: 113, endPoint x: 266, endPoint y: 99, distance: 47.2
click at [266, 99] on input "$ 2,000" at bounding box center [418, 109] width 353 height 25
type input "$ 1,680"
click at [242, 398] on button "Save" at bounding box center [418, 410] width 353 height 25
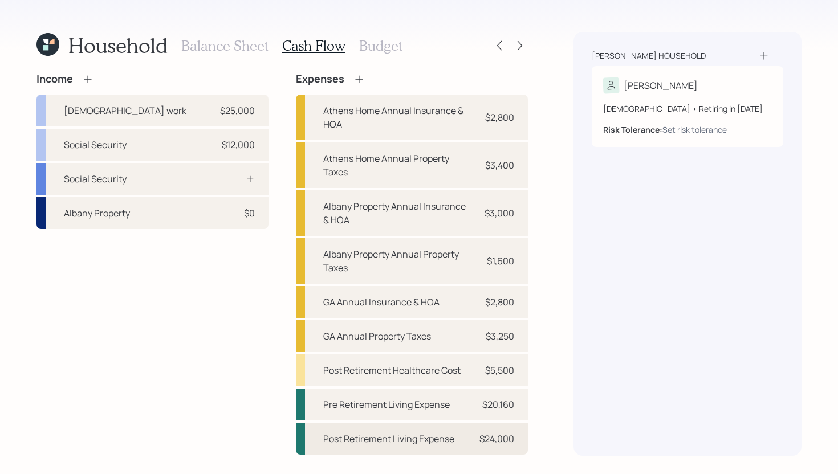
click at [493, 435] on div "$24,000" at bounding box center [496, 439] width 35 height 14
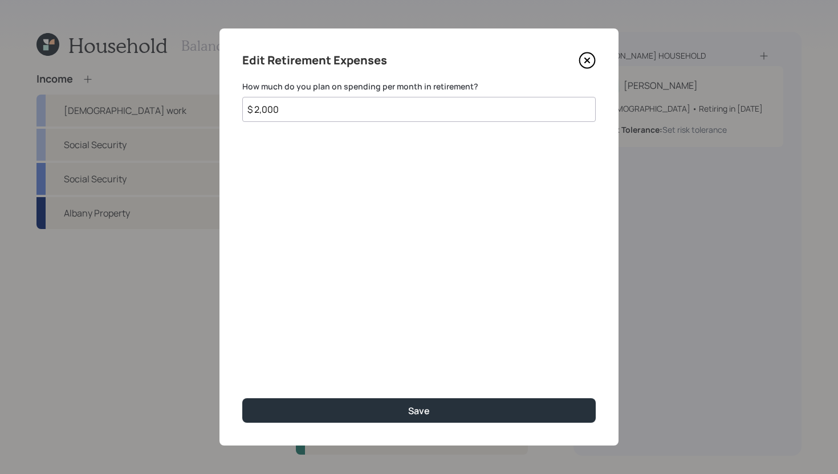
click at [367, 104] on input "$ 2,000" at bounding box center [418, 109] width 353 height 25
click at [365, 109] on input "$ 2,000" at bounding box center [418, 109] width 353 height 25
type input "$ 1,680"
click at [242, 398] on button "Save" at bounding box center [418, 410] width 353 height 25
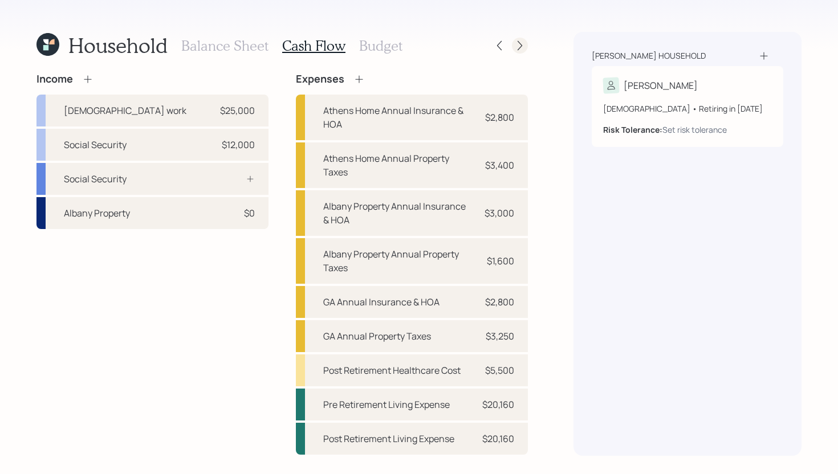
click at [519, 42] on icon at bounding box center [520, 46] width 5 height 10
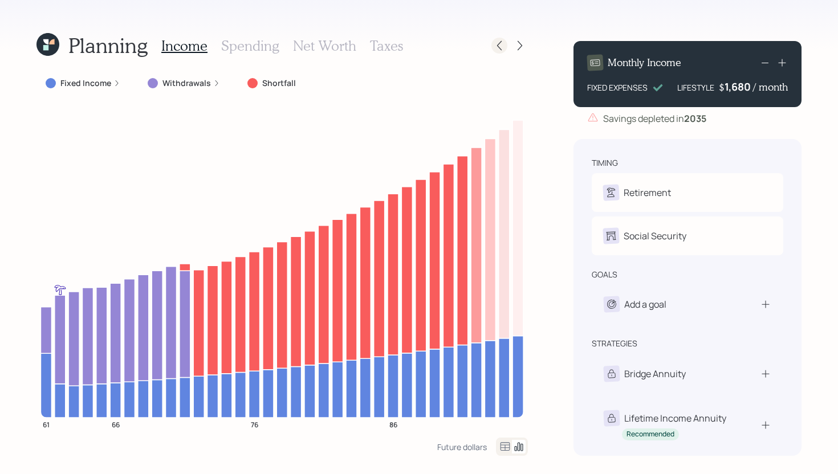
click at [503, 48] on icon at bounding box center [499, 45] width 11 height 11
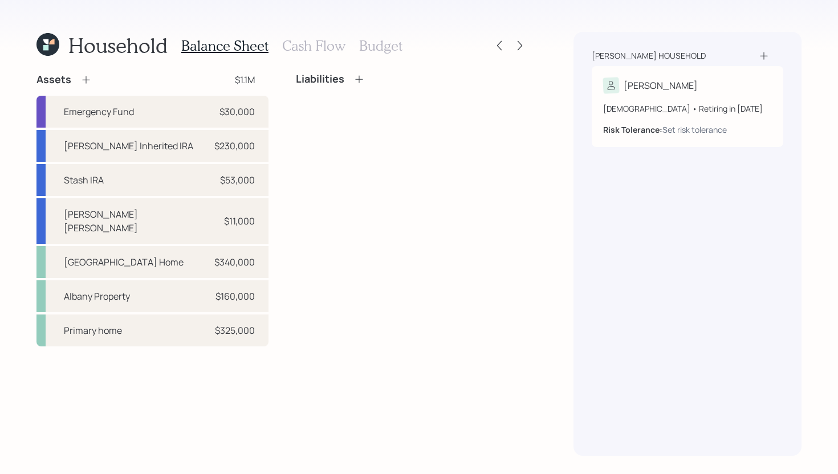
click at [301, 42] on h3 "Cash Flow" at bounding box center [313, 46] width 63 height 17
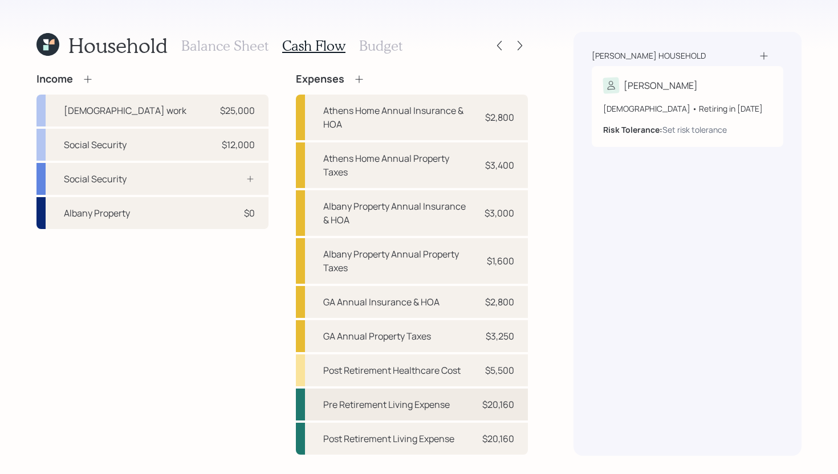
click at [433, 416] on div "Pre Retirement Living Expense $20,160" at bounding box center [412, 405] width 232 height 32
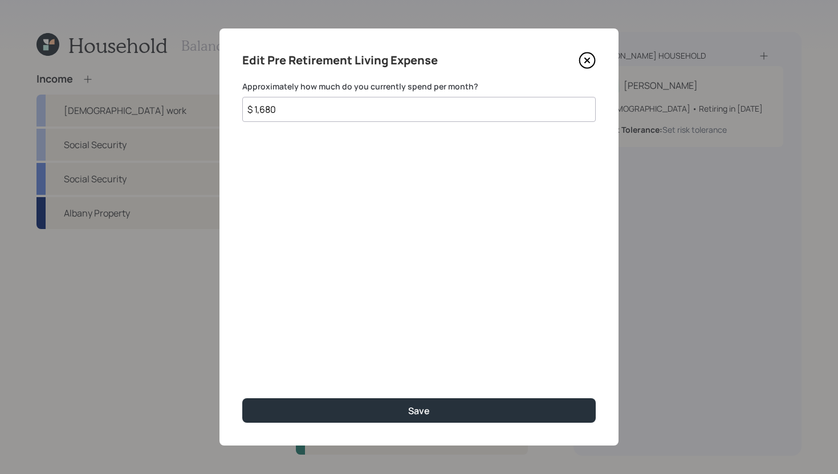
click at [344, 115] on input "$ 1,680" at bounding box center [418, 109] width 353 height 25
type input "$ 1,448"
click at [242, 398] on button "Save" at bounding box center [418, 410] width 353 height 25
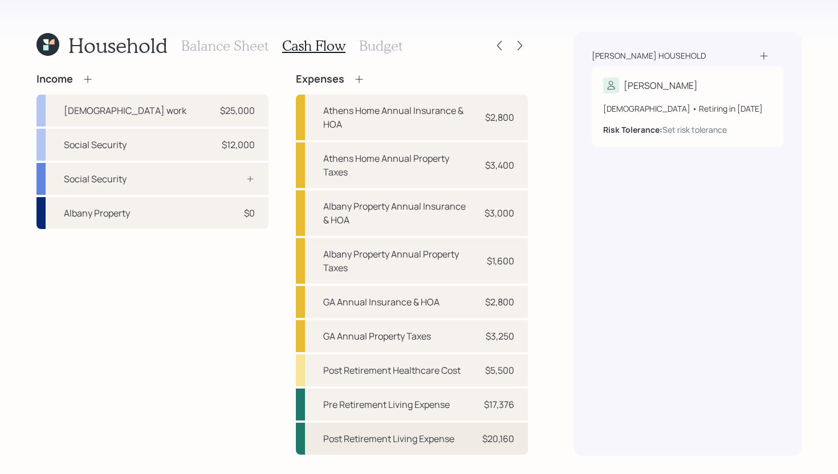
click at [469, 436] on div "Post Retirement Living Expense $20,160" at bounding box center [412, 439] width 232 height 32
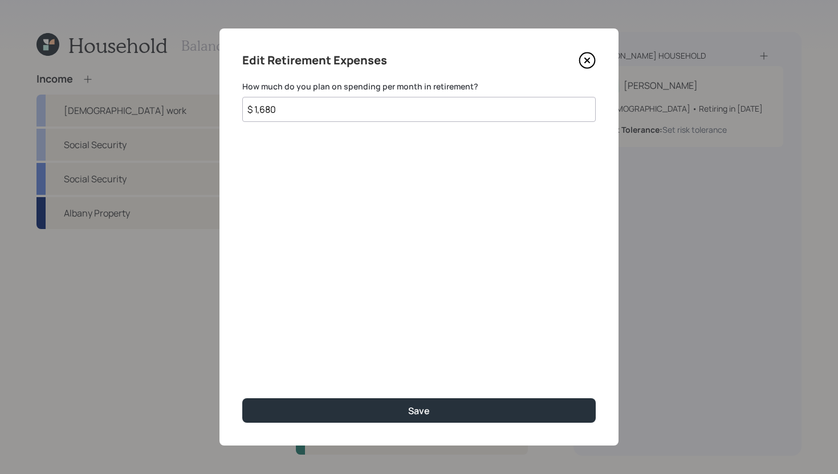
click at [369, 111] on input "$ 1,680" at bounding box center [418, 109] width 353 height 25
type input "$ 1,448"
click at [242, 398] on button "Save" at bounding box center [418, 410] width 353 height 25
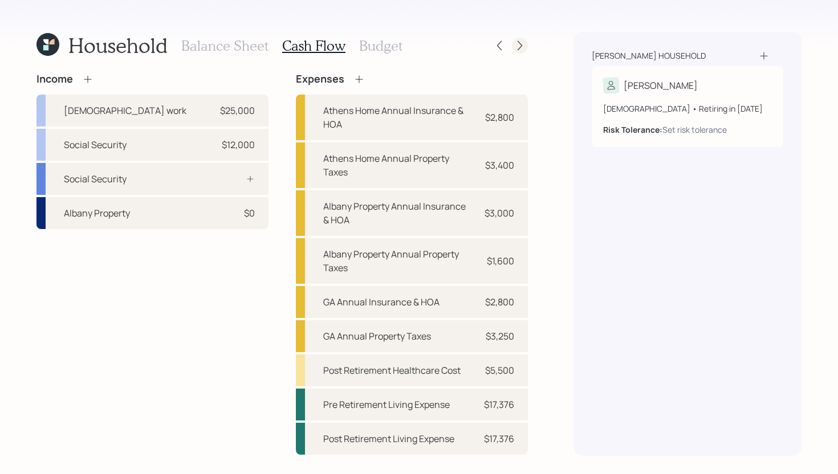
click at [524, 44] on icon at bounding box center [519, 45] width 11 height 11
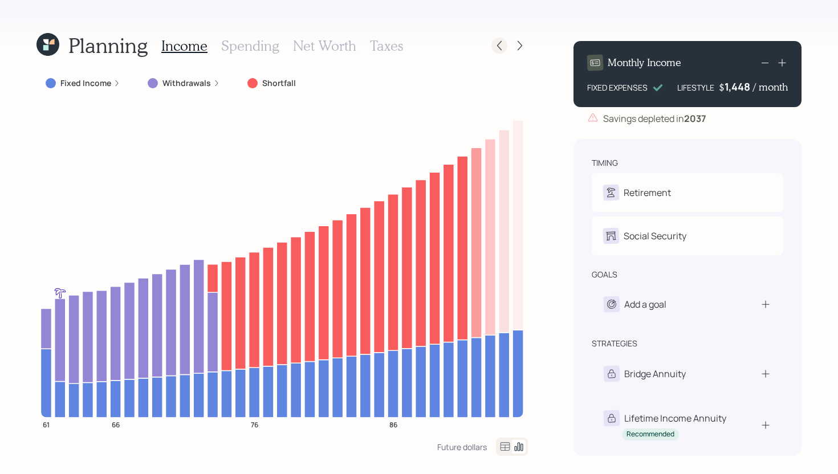
click at [500, 44] on icon at bounding box center [499, 45] width 11 height 11
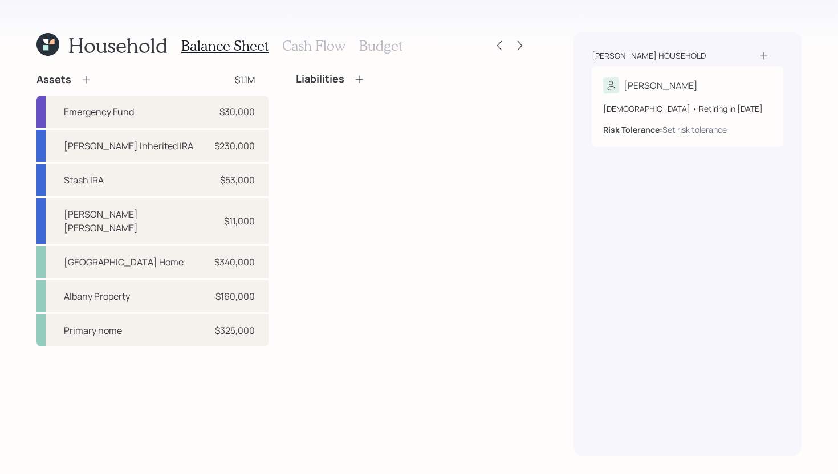
click at [331, 45] on h3 "Cash Flow" at bounding box center [313, 46] width 63 height 17
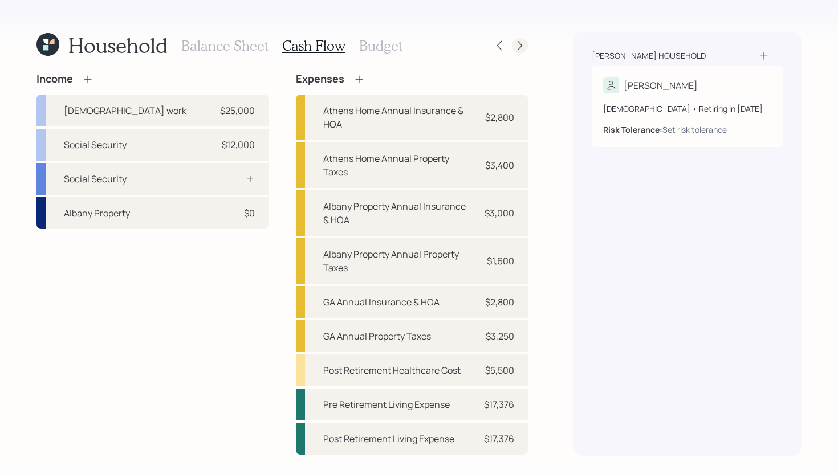
click at [524, 46] on icon at bounding box center [519, 45] width 11 height 11
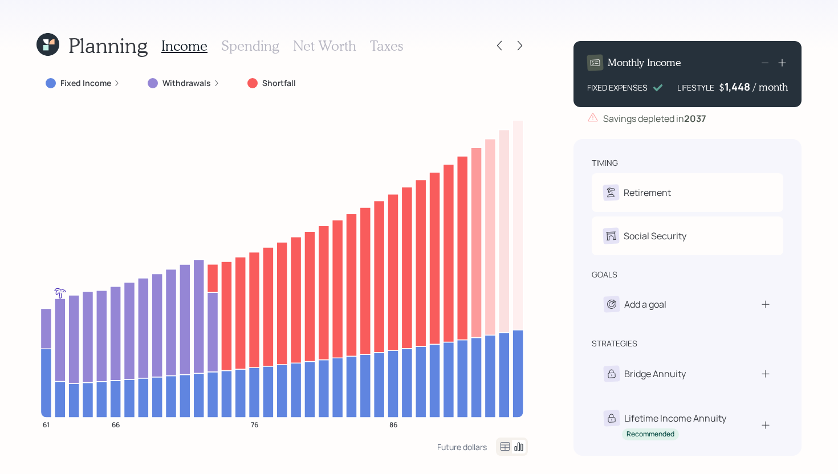
click at [120, 84] on div "Fixed Income" at bounding box center [82, 83] width 93 height 21
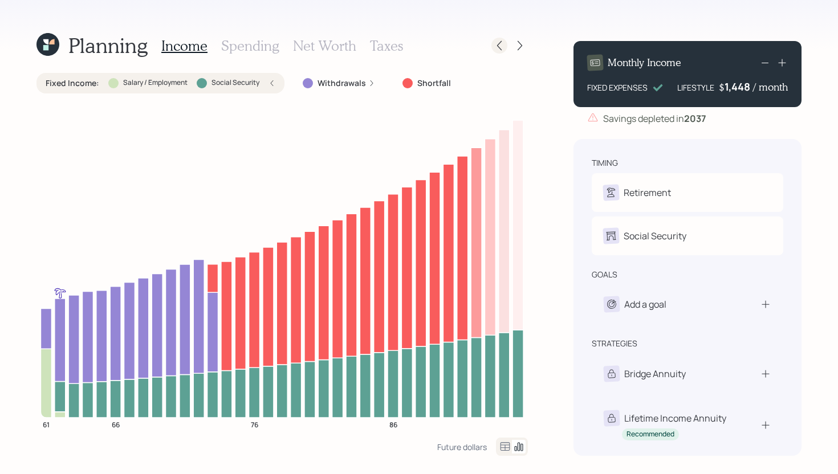
click at [506, 43] on div at bounding box center [499, 46] width 16 height 16
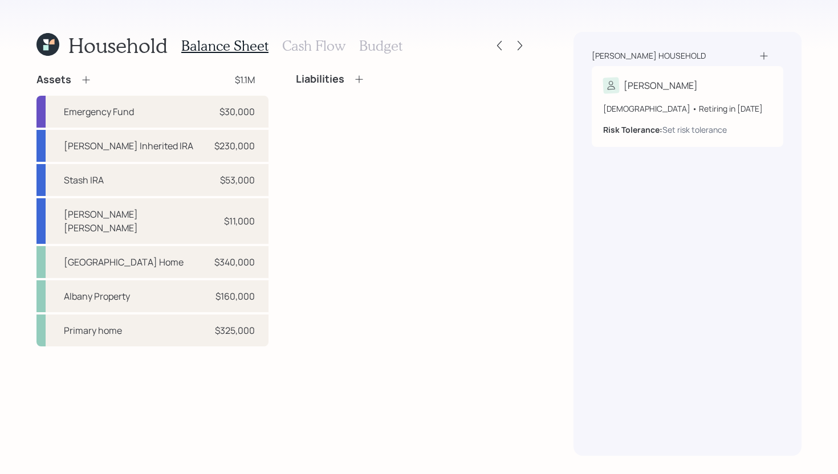
click at [314, 46] on h3 "Cash Flow" at bounding box center [313, 46] width 63 height 17
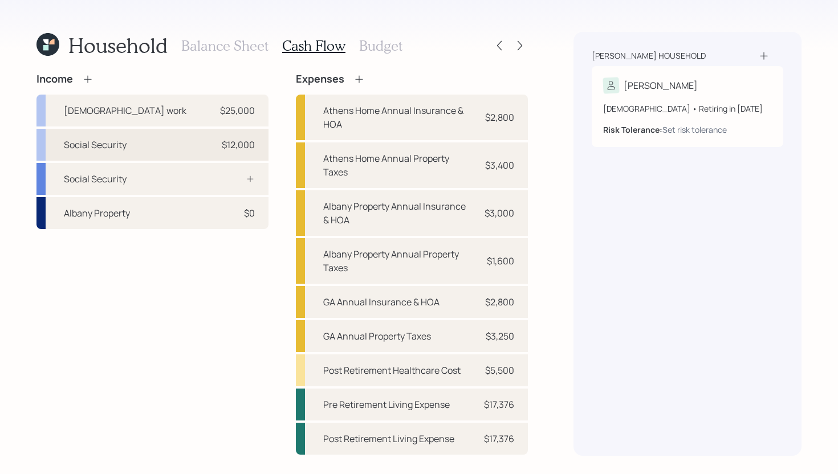
click at [239, 143] on div "$12,000" at bounding box center [238, 145] width 33 height 14
select select "other"
select select "social_security"
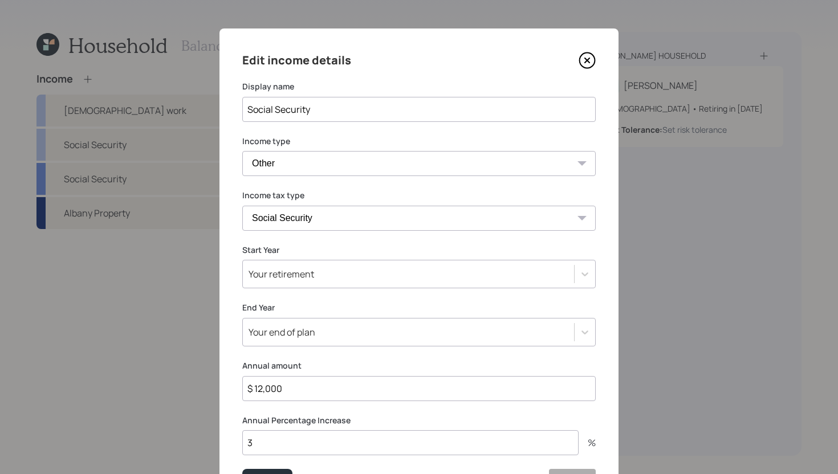
click at [351, 386] on input "$ 12,000" at bounding box center [418, 388] width 353 height 25
click at [350, 387] on input "$ 12,000" at bounding box center [418, 388] width 353 height 25
click at [348, 383] on input "$ 12,000" at bounding box center [418, 388] width 353 height 25
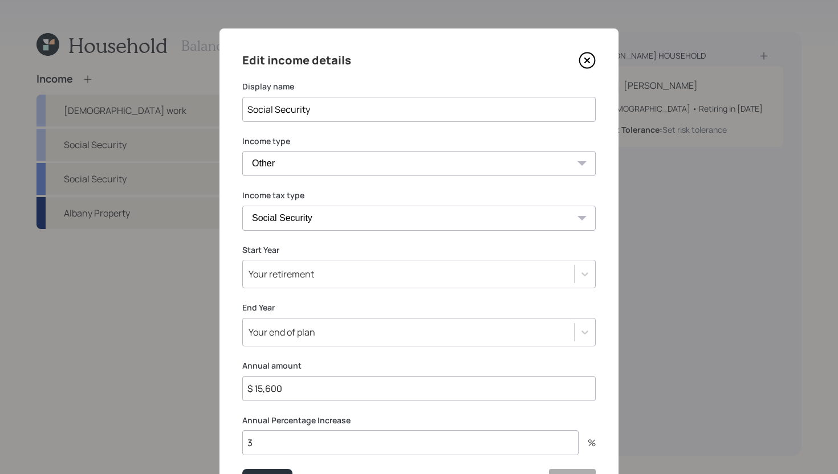
type input "$ 15,600"
click at [242, 469] on button "Save" at bounding box center [267, 482] width 50 height 27
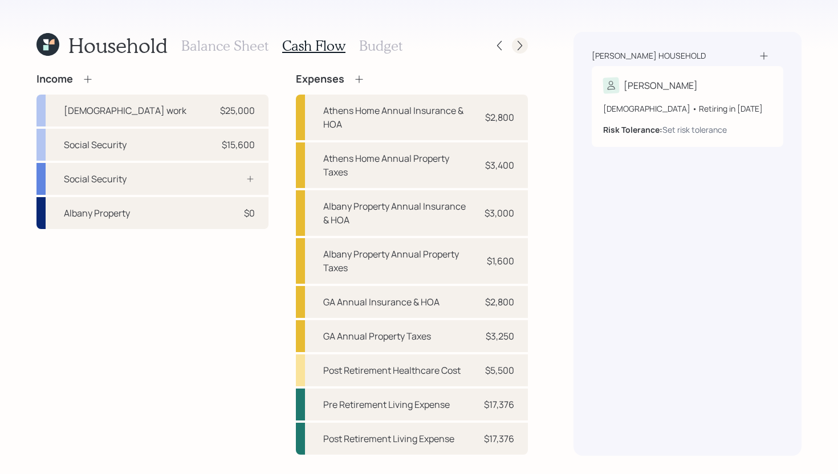
click at [518, 43] on icon at bounding box center [519, 45] width 11 height 11
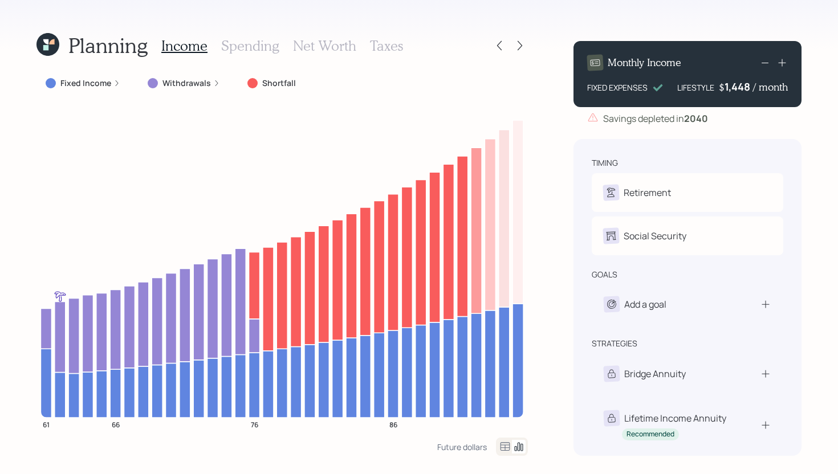
click at [248, 43] on h3 "Spending" at bounding box center [250, 46] width 58 height 17
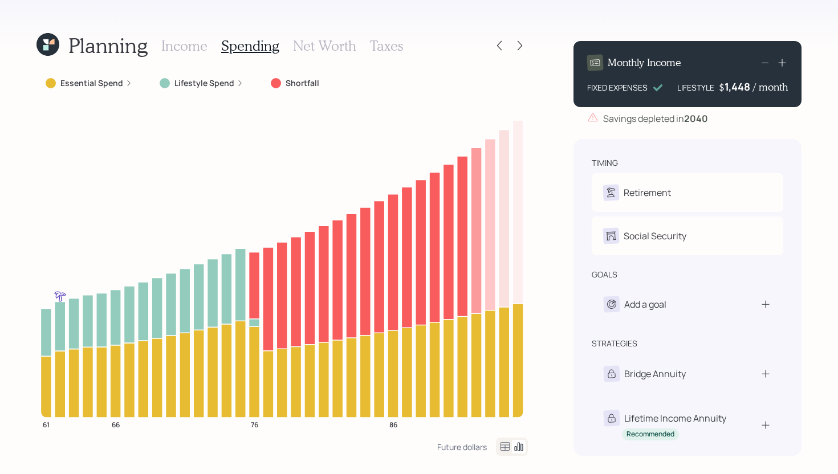
click at [195, 41] on h3 "Income" at bounding box center [184, 46] width 46 height 17
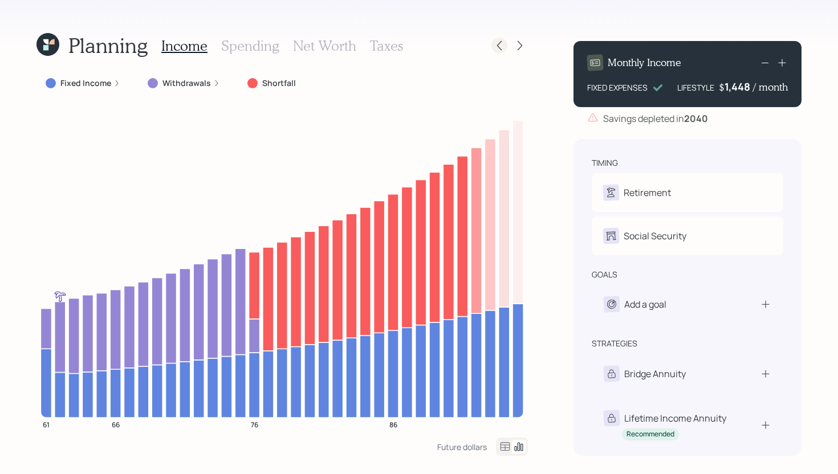
click at [495, 47] on icon at bounding box center [499, 45] width 11 height 11
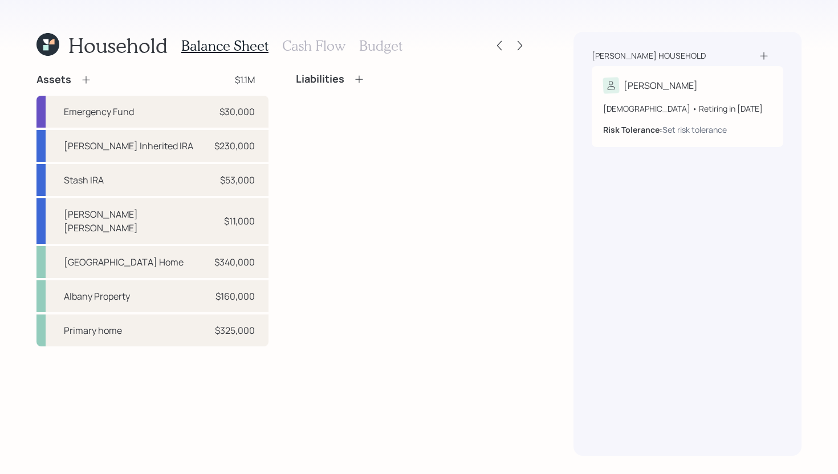
click at [319, 44] on h3 "Cash Flow" at bounding box center [313, 46] width 63 height 17
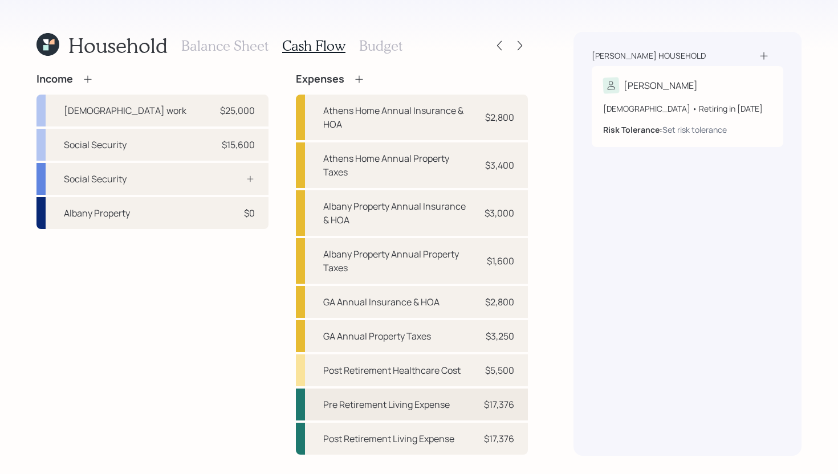
click at [501, 400] on div "$17,376" at bounding box center [499, 405] width 30 height 14
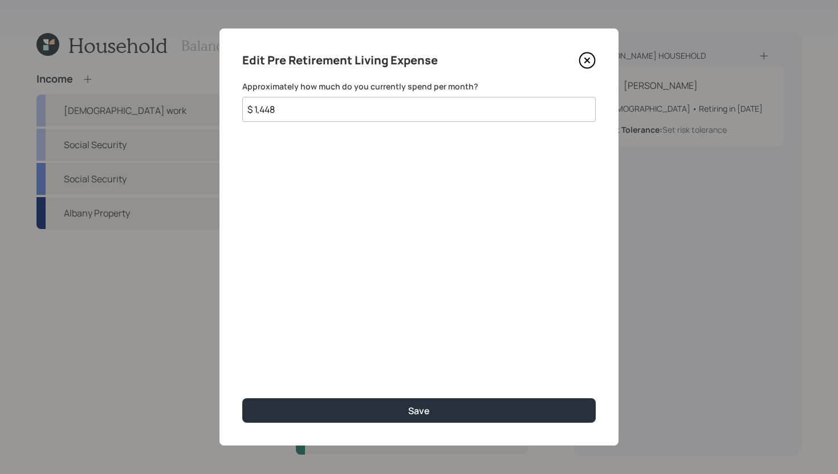
click at [261, 108] on input "$ 1,448" at bounding box center [418, 109] width 353 height 25
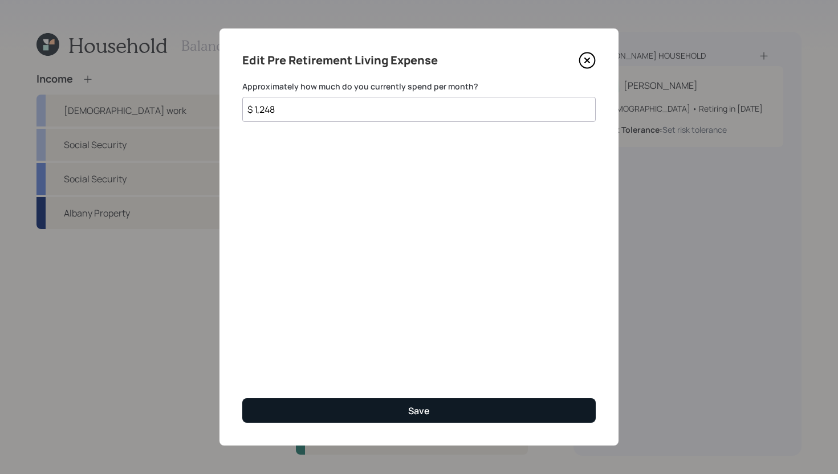
type input "$ 1,248"
click at [426, 409] on div "Save" at bounding box center [419, 411] width 22 height 13
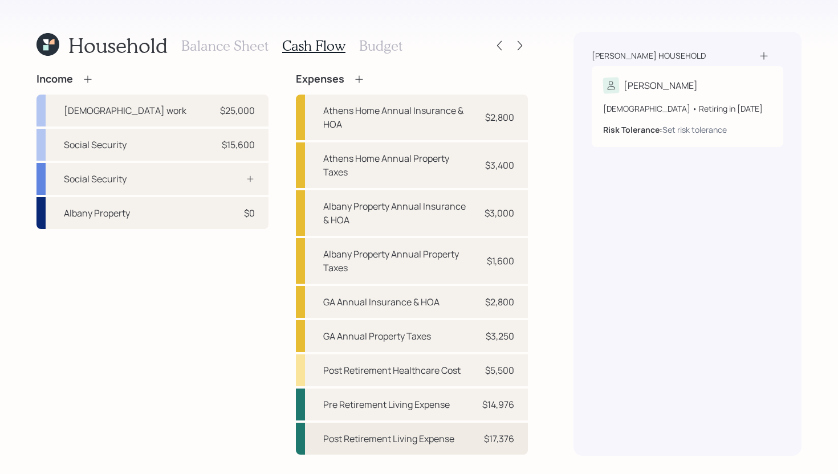
click at [473, 437] on div "Post Retirement Living Expense $17,376" at bounding box center [412, 439] width 232 height 32
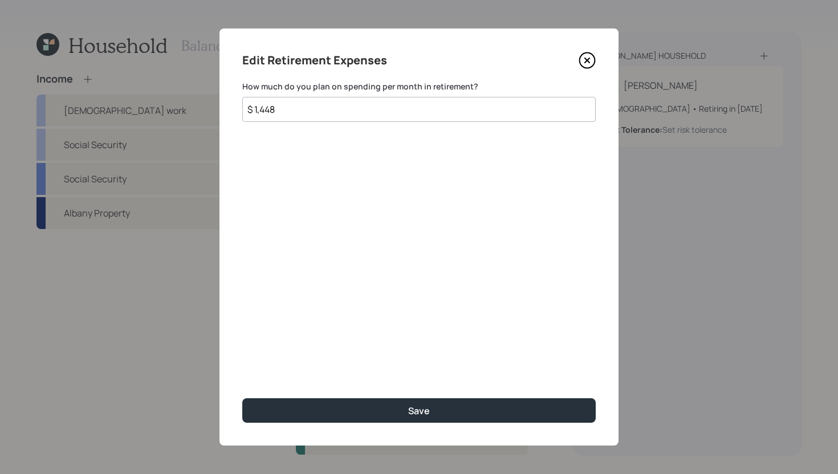
click at [262, 105] on input "$ 1,448" at bounding box center [418, 109] width 353 height 25
type input "$ 1,248"
click at [280, 207] on div "Edit Retirement Expenses How much do you plan on spending per month in retireme…" at bounding box center [418, 236] width 399 height 417
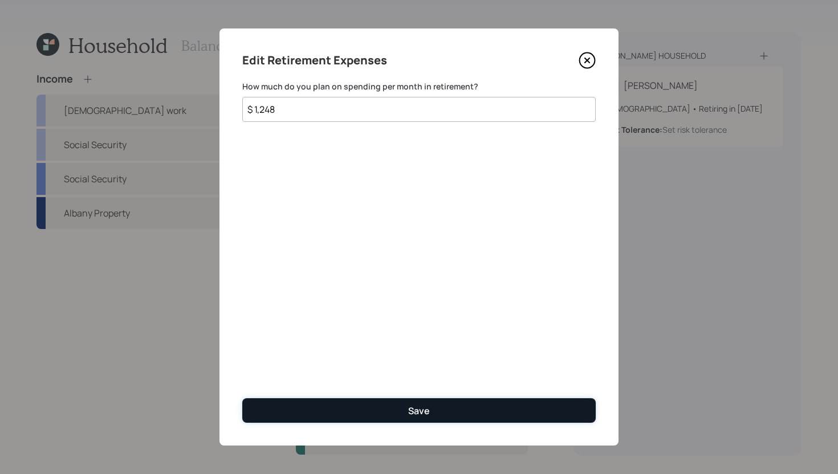
click at [426, 416] on div "Save" at bounding box center [419, 411] width 22 height 13
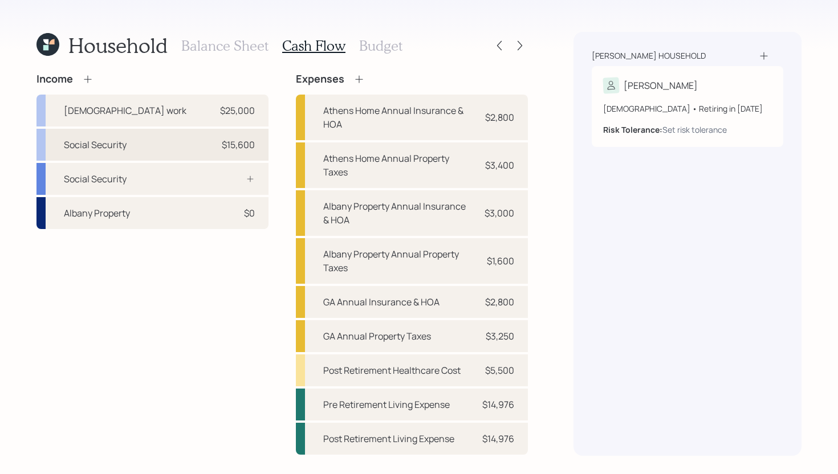
click at [217, 152] on div "Social Security $15,600" at bounding box center [152, 145] width 232 height 32
select select "other"
select select "social_security"
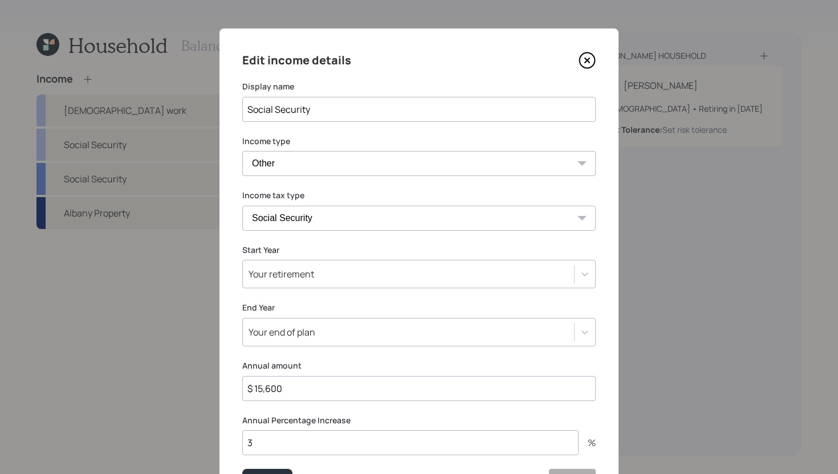
click at [322, 388] on input "$ 15,600" at bounding box center [418, 388] width 353 height 25
click at [321, 388] on input "$ 15,600" at bounding box center [418, 388] width 353 height 25
type input "$ 12,000"
click at [242, 469] on button "Save" at bounding box center [267, 482] width 50 height 27
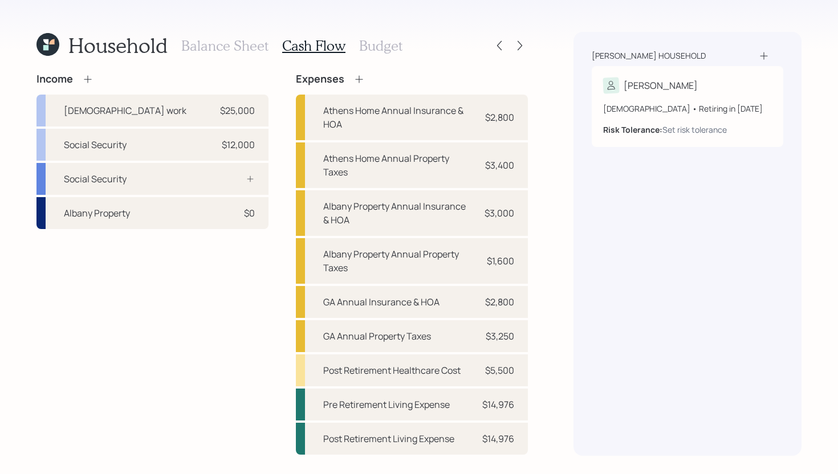
click at [93, 82] on div "Income" at bounding box center [152, 79] width 232 height 13
click at [89, 77] on icon at bounding box center [87, 79] width 11 height 11
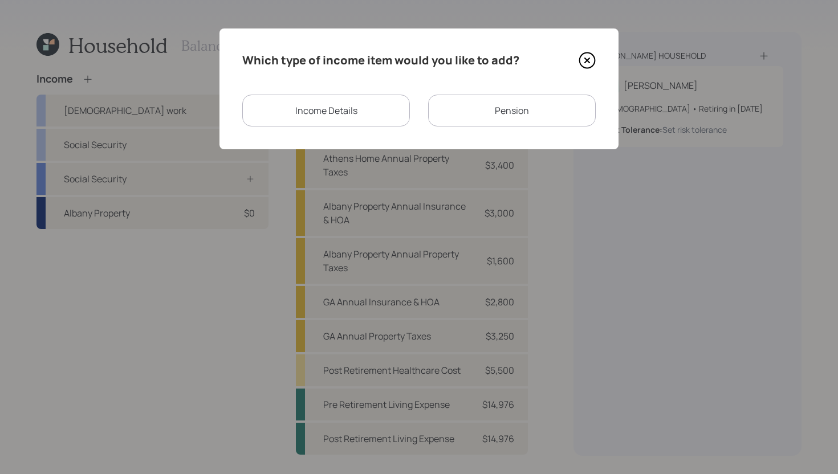
click at [360, 112] on div "Income Details" at bounding box center [326, 111] width 168 height 32
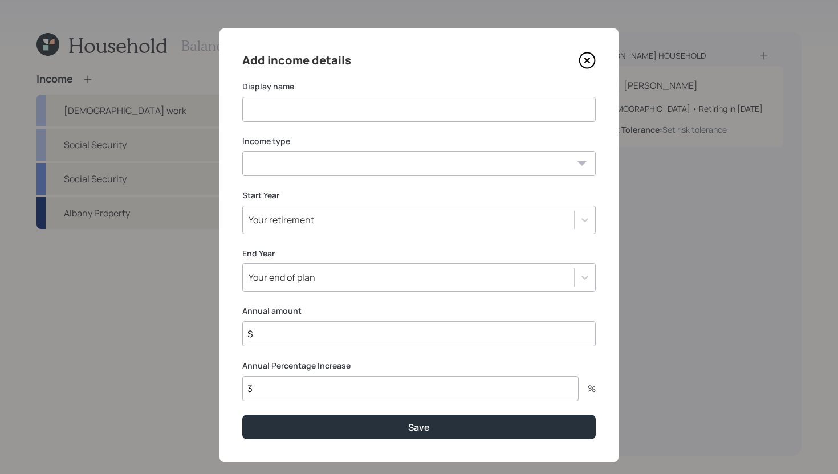
click at [341, 114] on input at bounding box center [418, 109] width 353 height 25
click at [340, 164] on select "[DEMOGRAPHIC_DATA] work [DEMOGRAPHIC_DATA] work Self employment Other" at bounding box center [418, 163] width 353 height 25
select select "other"
click at [242, 151] on select "[DEMOGRAPHIC_DATA] work [DEMOGRAPHIC_DATA] work Self employment Other" at bounding box center [418, 163] width 353 height 25
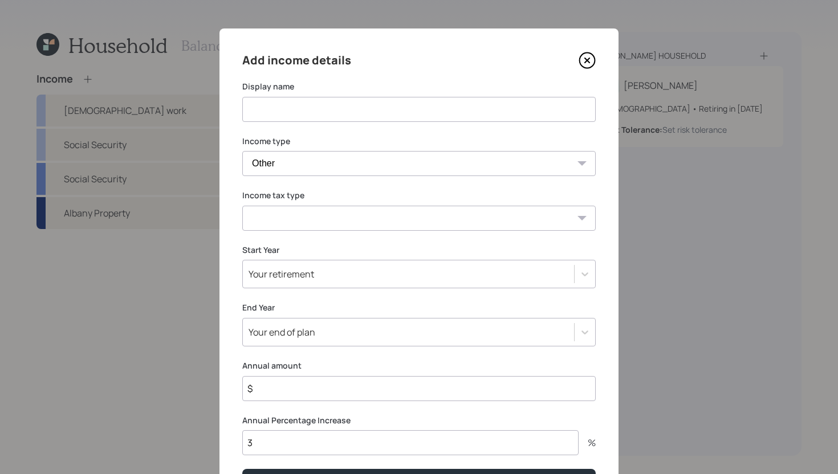
click at [328, 215] on select "Tax-free Earned Self Employment Alimony Royalties Pension / Annuity Interest Di…" at bounding box center [418, 218] width 353 height 25
select select "earned"
click at [242, 206] on select "Tax-free Earned Self Employment Alimony Royalties Pension / Annuity Interest Di…" at bounding box center [418, 218] width 353 height 25
click at [310, 109] on input at bounding box center [418, 109] width 353 height 25
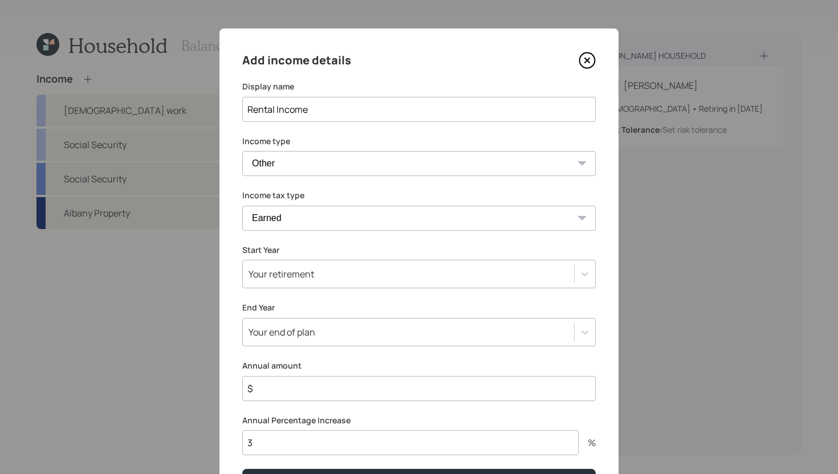
type input "Rental Income"
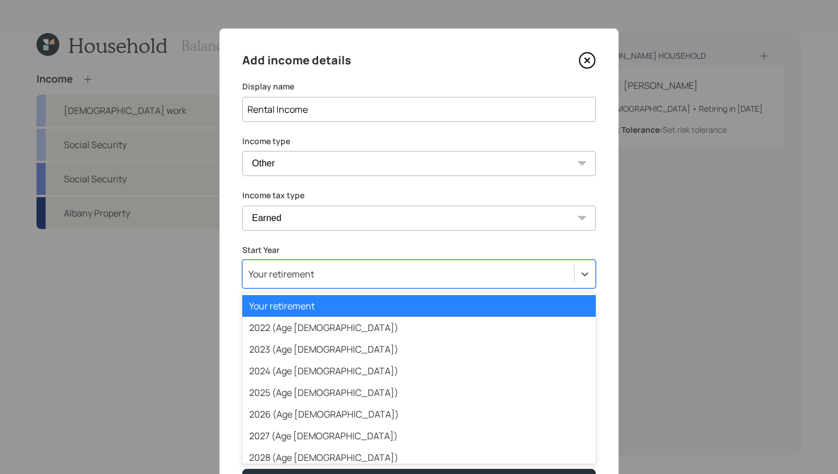
click at [385, 270] on div "Your retirement" at bounding box center [408, 273] width 331 height 19
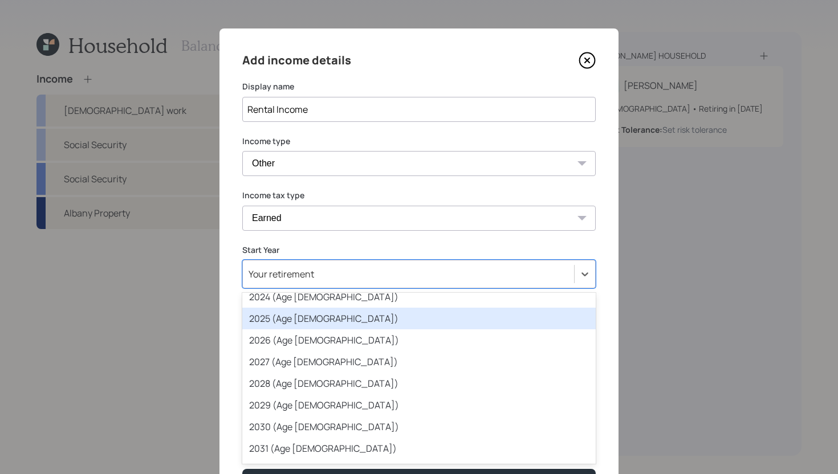
scroll to position [75, 0]
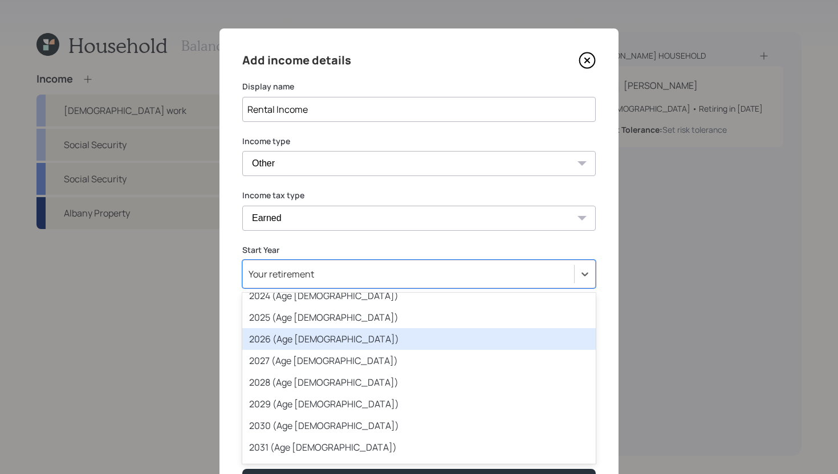
click at [374, 341] on div "2026 (Age [DEMOGRAPHIC_DATA])" at bounding box center [418, 339] width 353 height 22
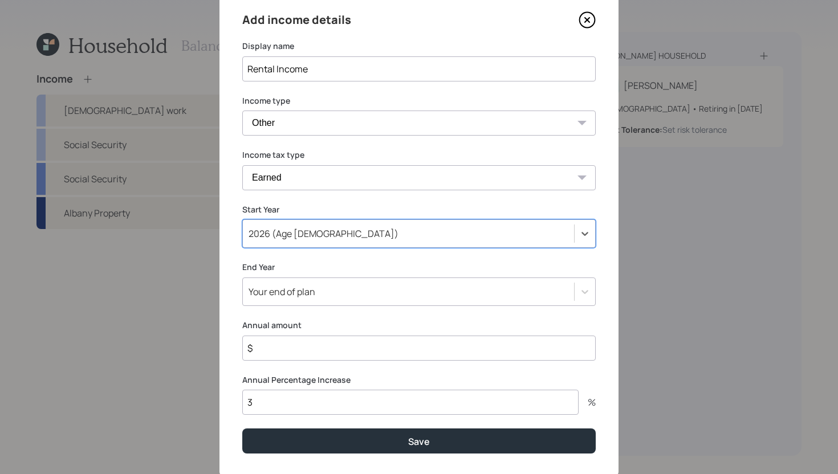
scroll to position [71, 0]
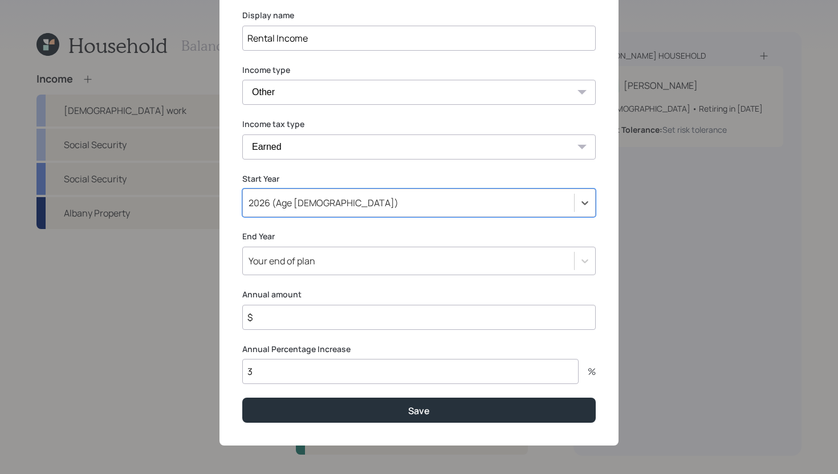
click at [319, 317] on input "$" at bounding box center [418, 317] width 353 height 25
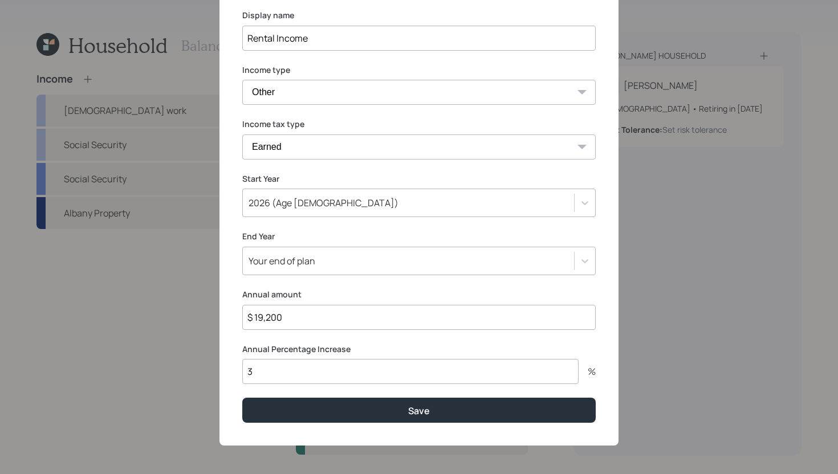
type input "$ 19,200"
type input "0"
click at [242, 398] on button "Save" at bounding box center [418, 410] width 353 height 25
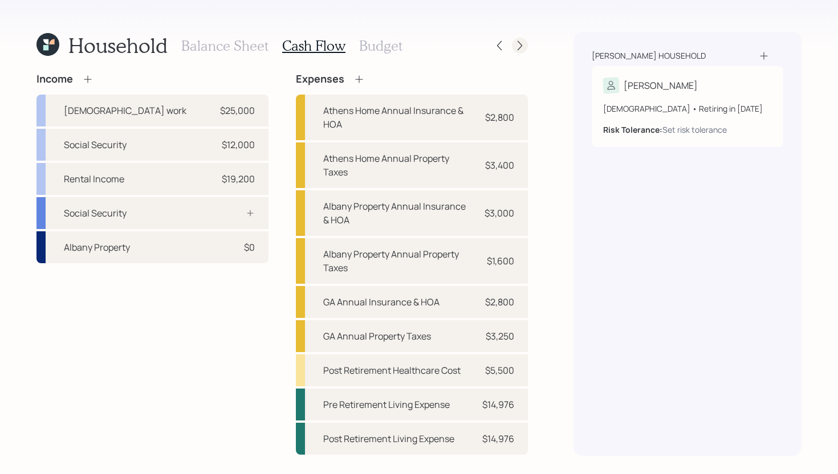
click at [518, 42] on icon at bounding box center [520, 46] width 5 height 10
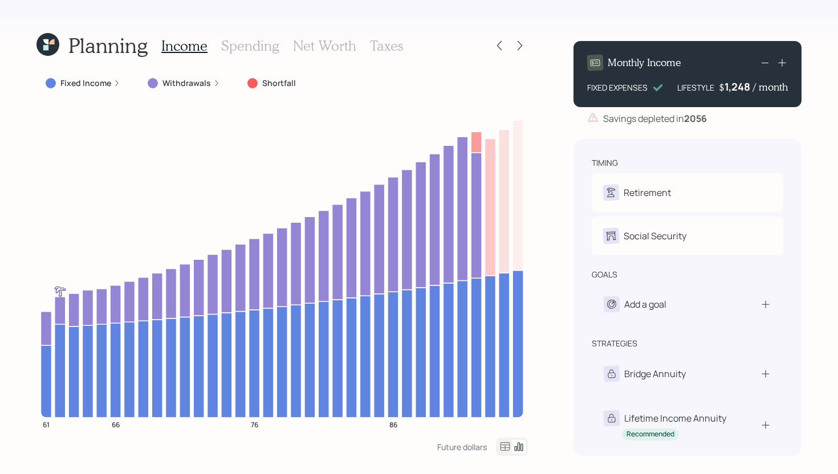
click at [98, 84] on label "Fixed Income" at bounding box center [85, 83] width 51 height 11
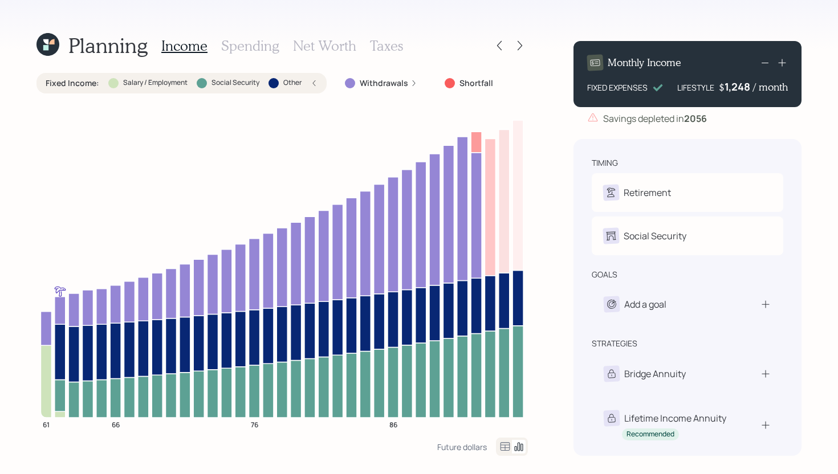
click at [552, 259] on div "Planning Income Spending Net Worth Taxes Fixed Income : Salary / Employment Soc…" at bounding box center [419, 237] width 838 height 474
click at [503, 50] on icon at bounding box center [499, 45] width 11 height 11
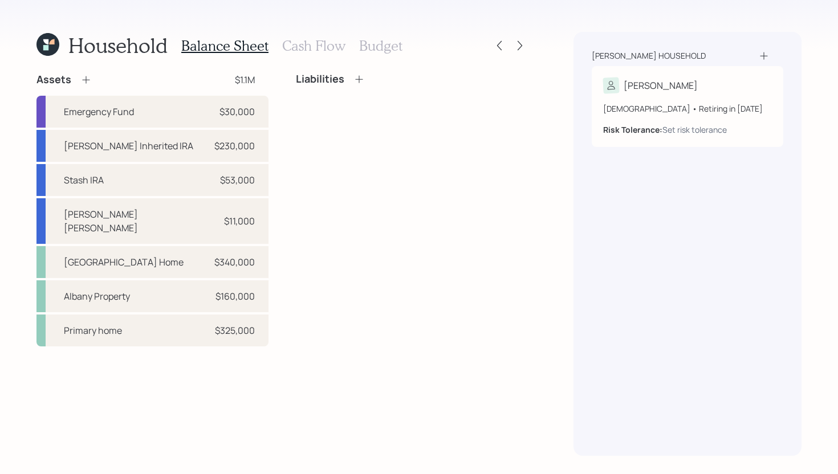
click at [312, 39] on h3 "Cash Flow" at bounding box center [313, 46] width 63 height 17
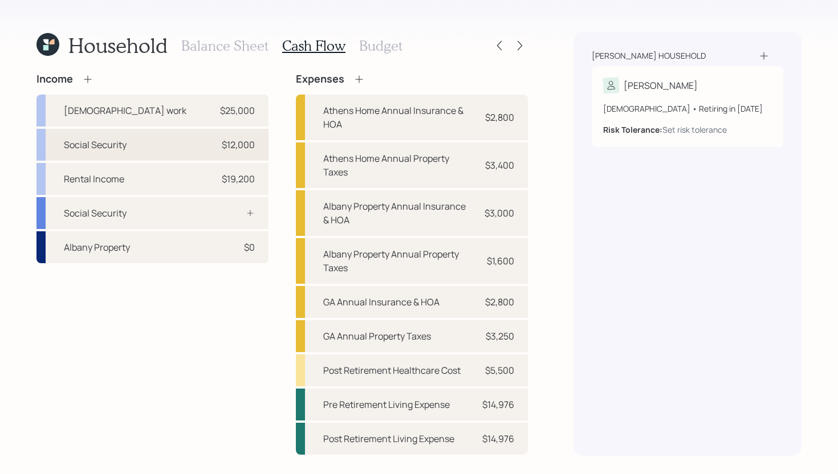
click at [229, 140] on div "$12,000" at bounding box center [238, 145] width 33 height 14
select select "other"
select select "social_security"
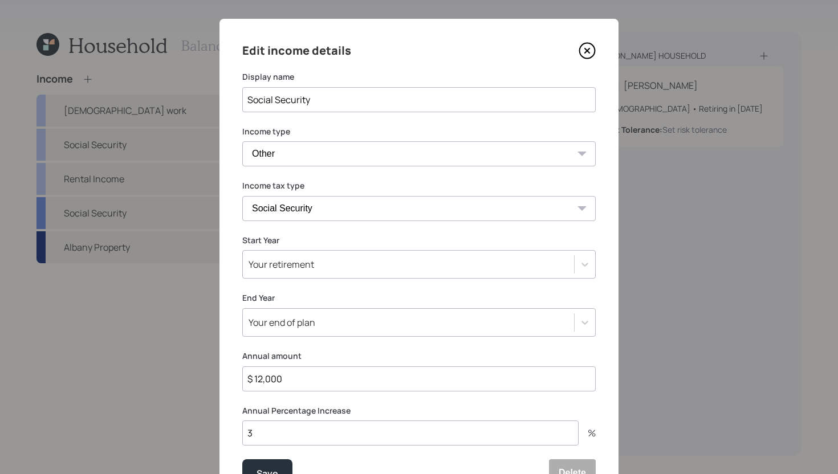
scroll to position [23, 0]
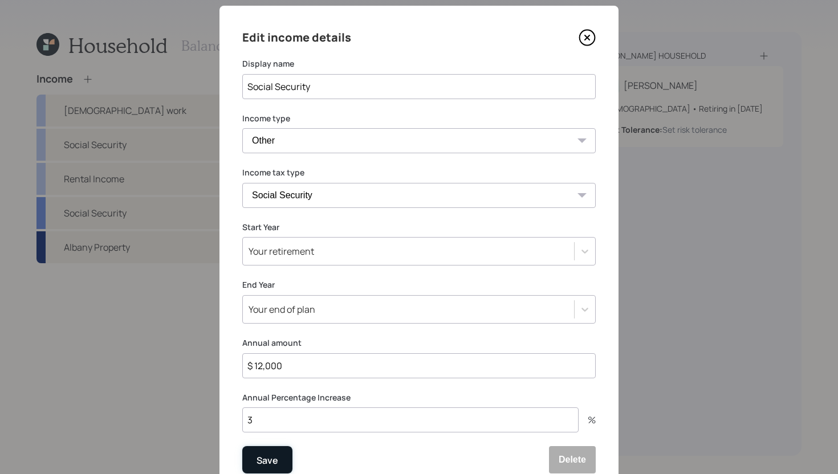
click at [267, 457] on div "Save" at bounding box center [267, 460] width 22 height 15
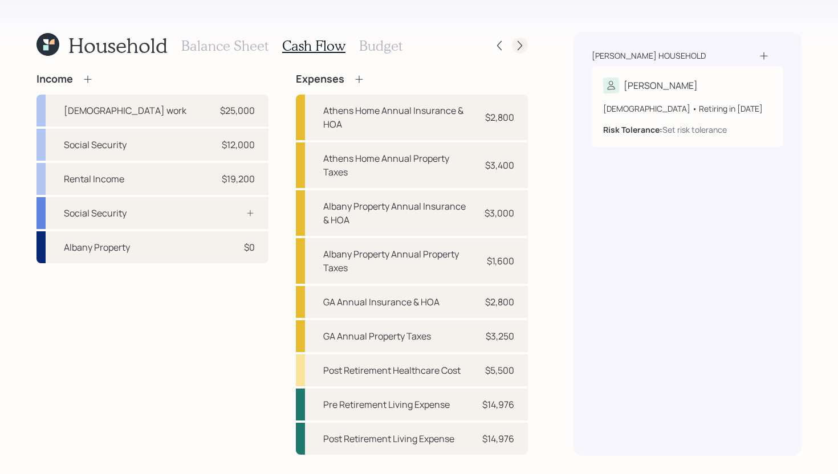
click at [521, 44] on icon at bounding box center [519, 45] width 11 height 11
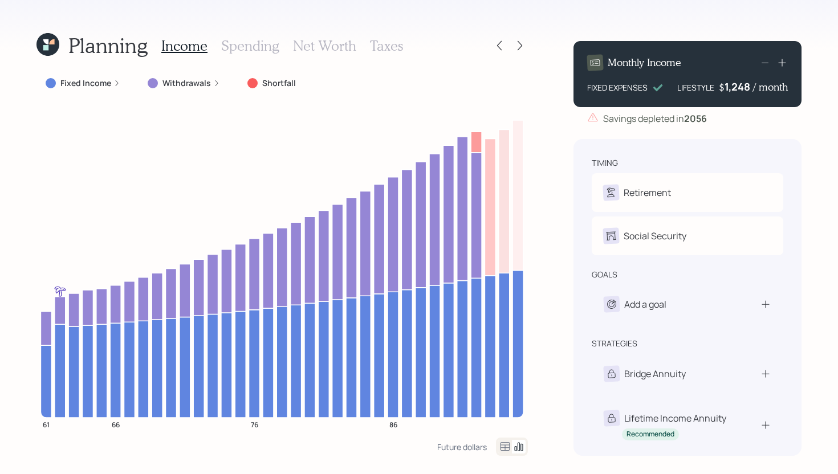
drag, startPoint x: 117, startPoint y: 85, endPoint x: 89, endPoint y: 184, distance: 102.5
click at [117, 85] on icon at bounding box center [116, 83] width 7 height 7
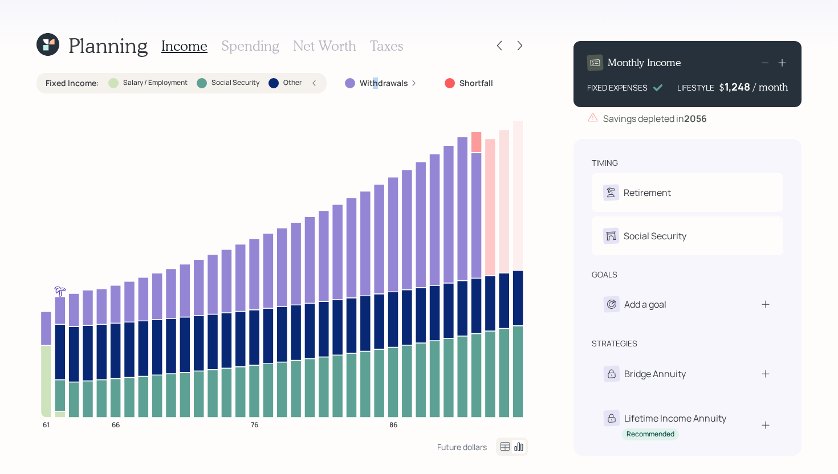
click at [374, 84] on label "Withdrawals" at bounding box center [384, 83] width 48 height 11
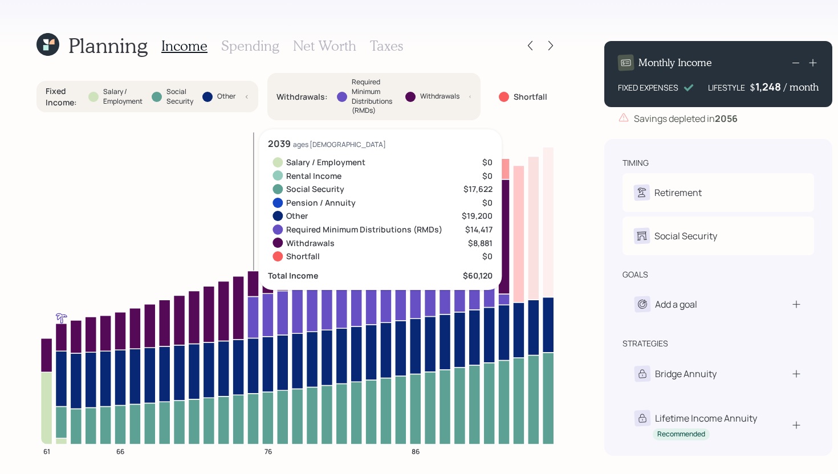
click at [254, 314] on icon at bounding box center [252, 318] width 11 height 42
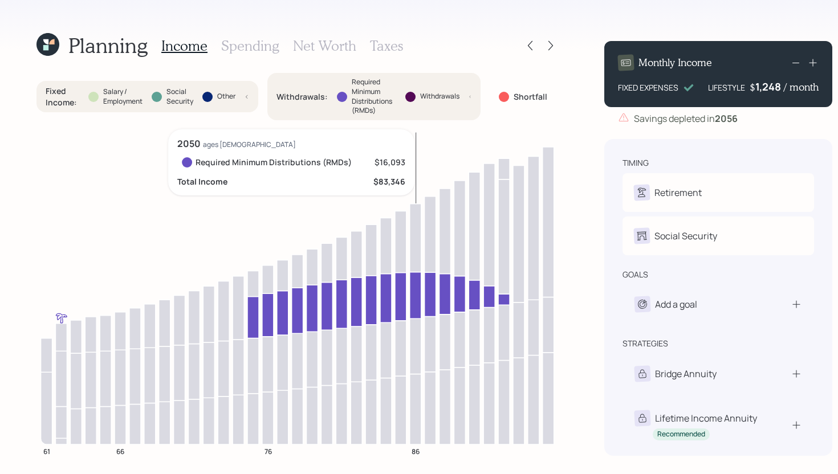
click at [412, 300] on icon at bounding box center [415, 295] width 11 height 47
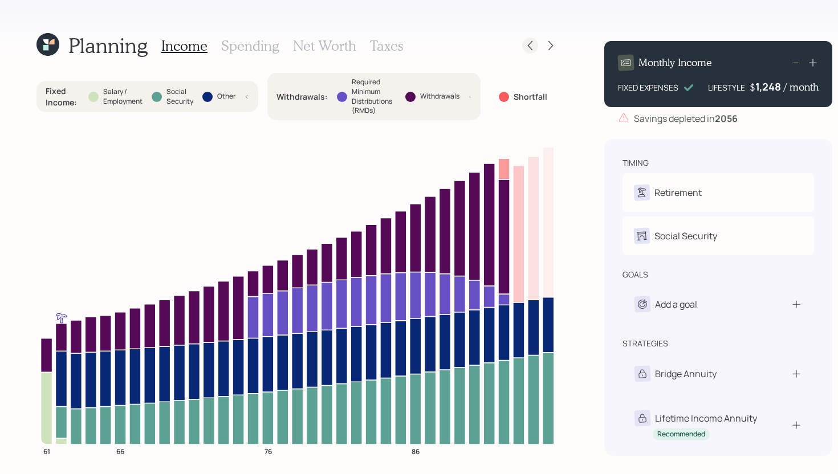
click at [536, 45] on icon at bounding box center [529, 45] width 11 height 11
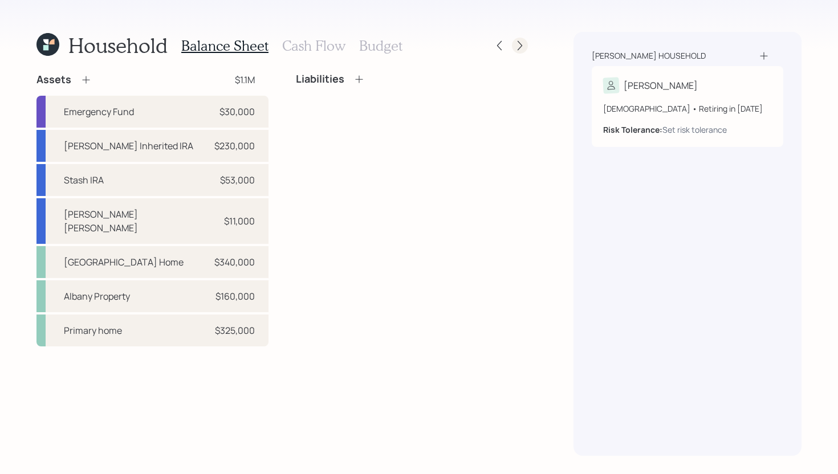
click at [519, 41] on icon at bounding box center [519, 45] width 11 height 11
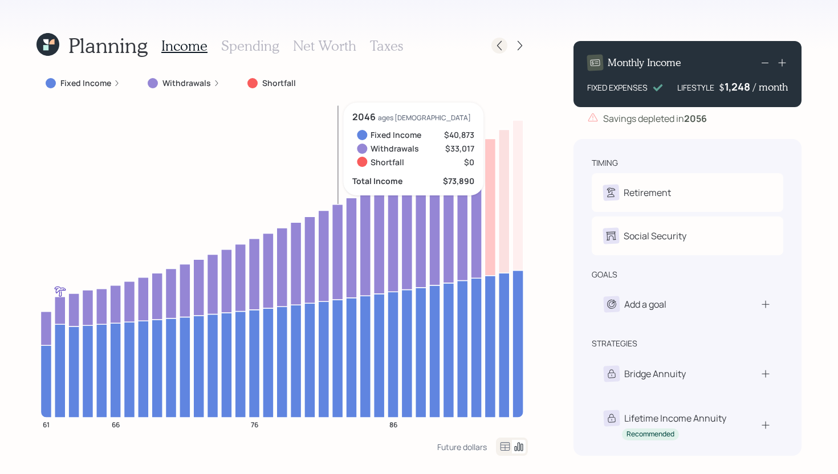
click at [502, 44] on icon at bounding box center [499, 45] width 11 height 11
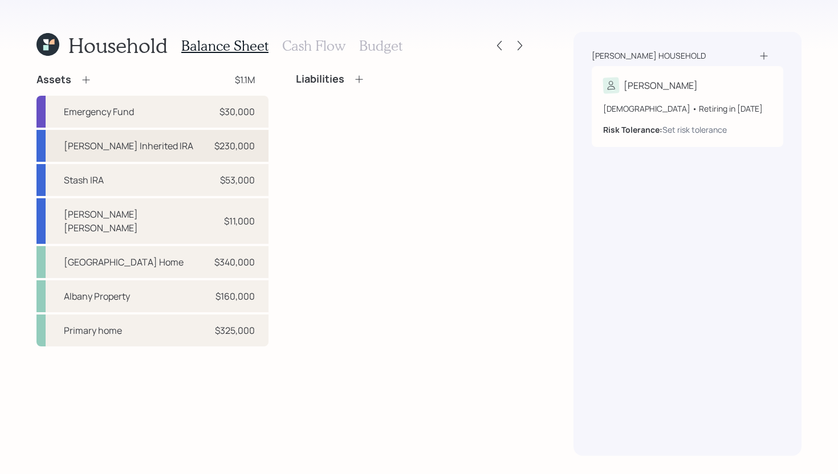
click at [167, 147] on div "[PERSON_NAME] Inherited IRA $230,000" at bounding box center [152, 146] width 232 height 32
select select "ira"
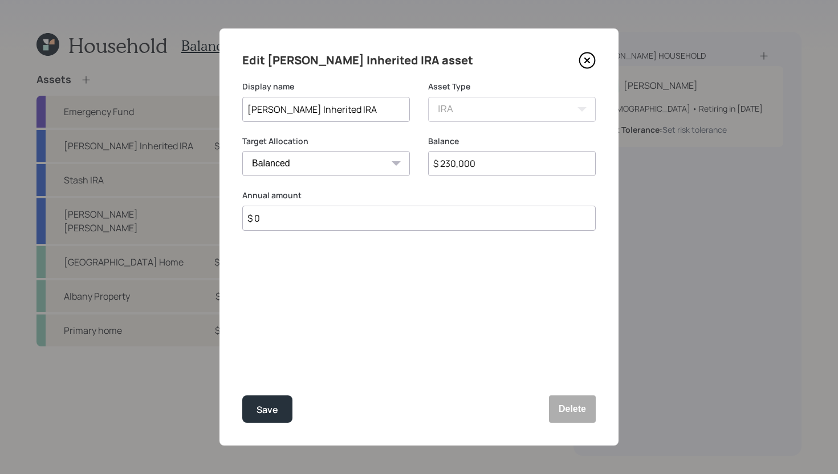
click at [289, 169] on select "Cash Conservative Balanced Aggressive" at bounding box center [326, 163] width 168 height 25
select select "uninvested"
click at [242, 151] on select "Cash Conservative Balanced Aggressive" at bounding box center [326, 163] width 168 height 25
click at [274, 405] on div "Save" at bounding box center [267, 409] width 22 height 15
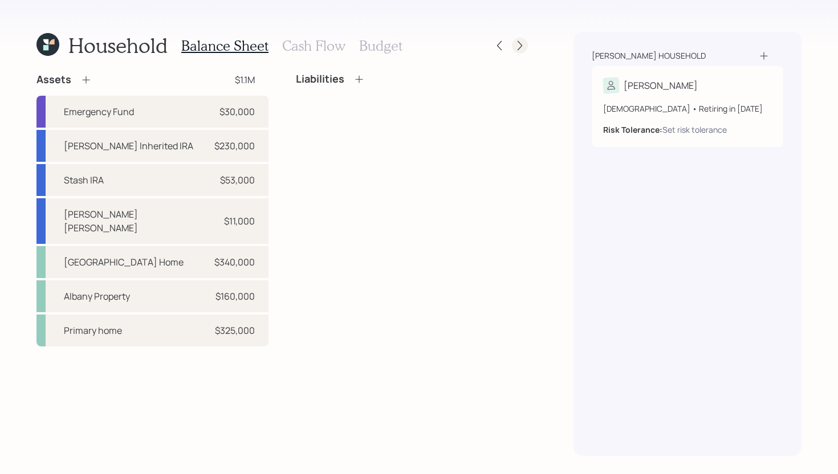
click at [521, 46] on icon at bounding box center [519, 45] width 11 height 11
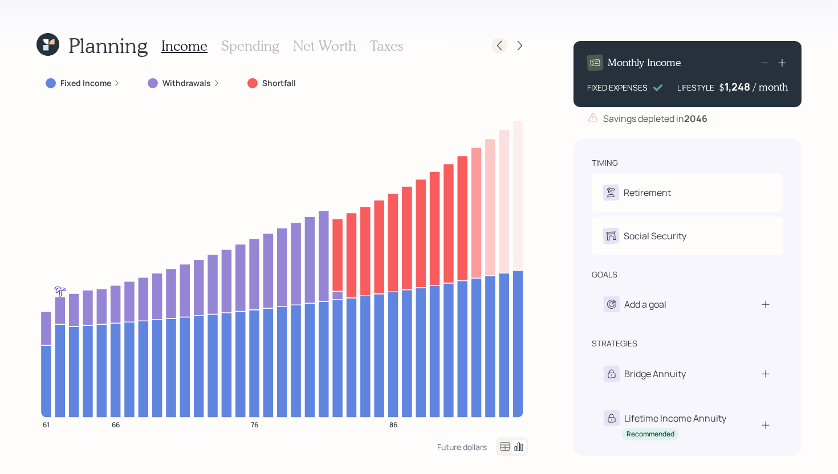
click at [504, 46] on icon at bounding box center [499, 45] width 11 height 11
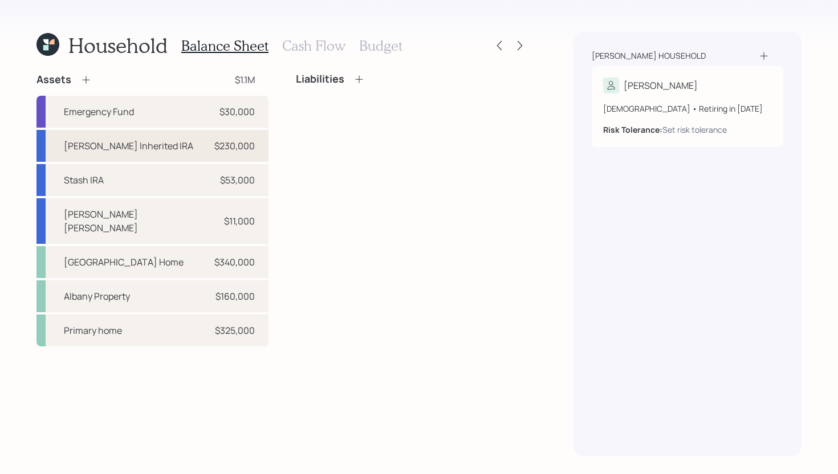
click at [219, 141] on div "$230,000" at bounding box center [234, 146] width 40 height 14
select select "ira"
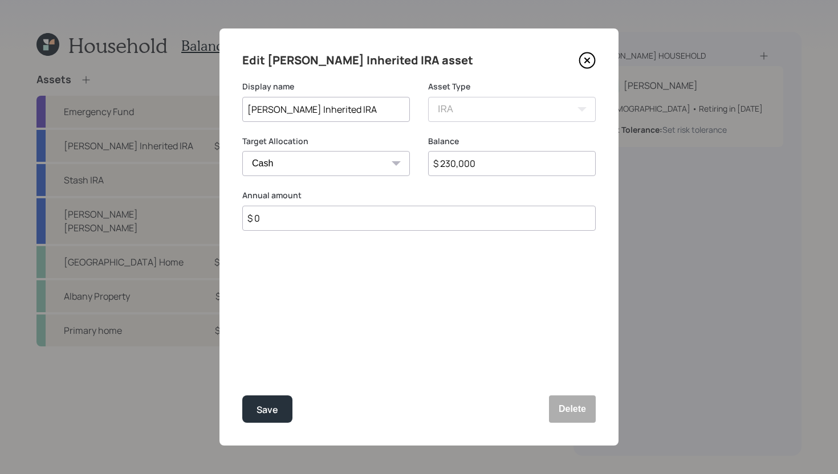
click at [294, 160] on select "Cash Conservative Balanced Aggressive" at bounding box center [326, 163] width 168 height 25
select select "balanced"
click at [242, 151] on select "Cash Conservative Balanced Aggressive" at bounding box center [326, 163] width 168 height 25
drag, startPoint x: 308, startPoint y: 340, endPoint x: 322, endPoint y: 323, distance: 22.3
click at [324, 321] on div "Edit [PERSON_NAME] Inherited IRA asset Display name [PERSON_NAME] Inherited IRA…" at bounding box center [418, 236] width 399 height 417
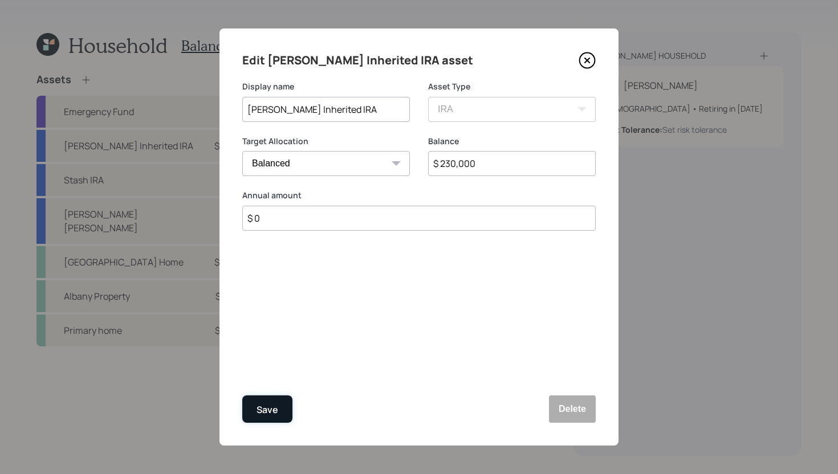
click at [270, 417] on button "Save" at bounding box center [267, 409] width 50 height 27
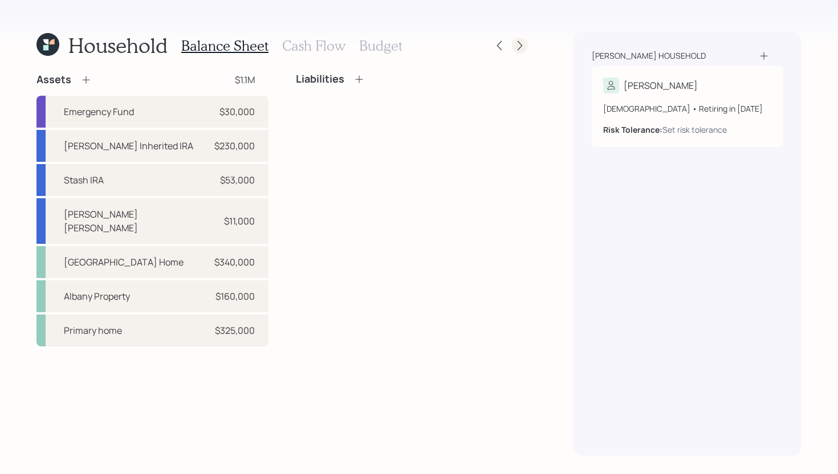
click at [518, 42] on icon at bounding box center [519, 45] width 11 height 11
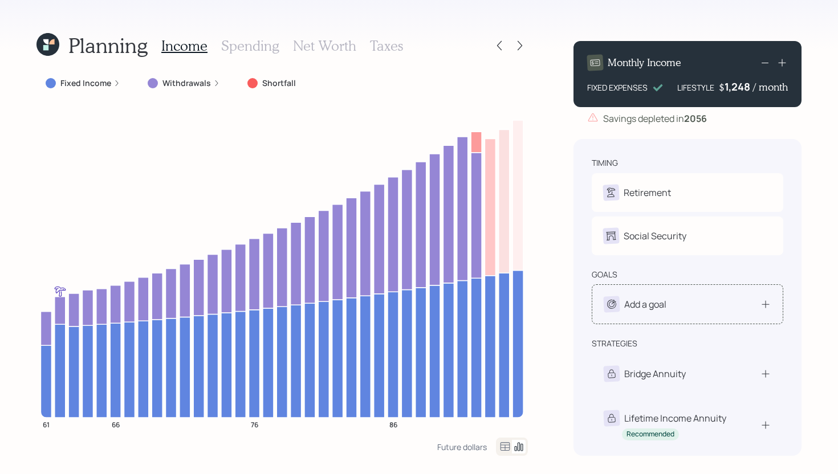
click at [697, 304] on div "Add a goal" at bounding box center [688, 304] width 168 height 16
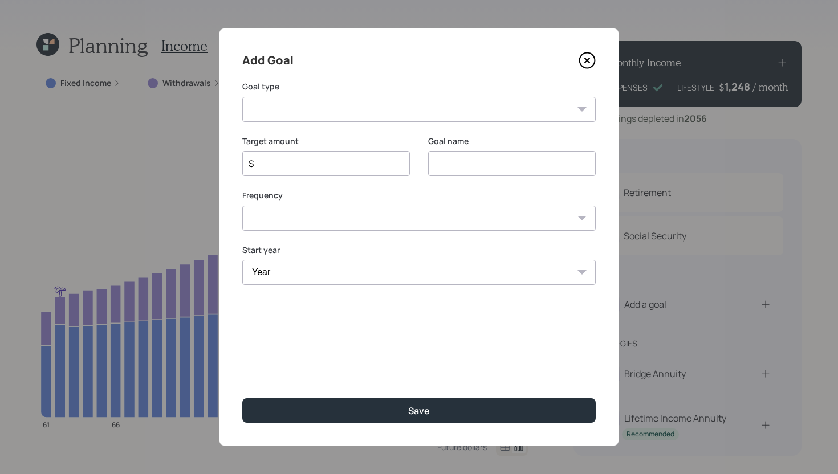
click at [309, 113] on select "Create an emergency fund Donate to charity Purchase a home Make a purchase Supp…" at bounding box center [418, 109] width 353 height 25
select select "other"
click at [242, 97] on select "Create an emergency fund Donate to charity Purchase a home Make a purchase Supp…" at bounding box center [418, 109] width 353 height 25
click at [502, 161] on input "Other" at bounding box center [512, 163] width 168 height 25
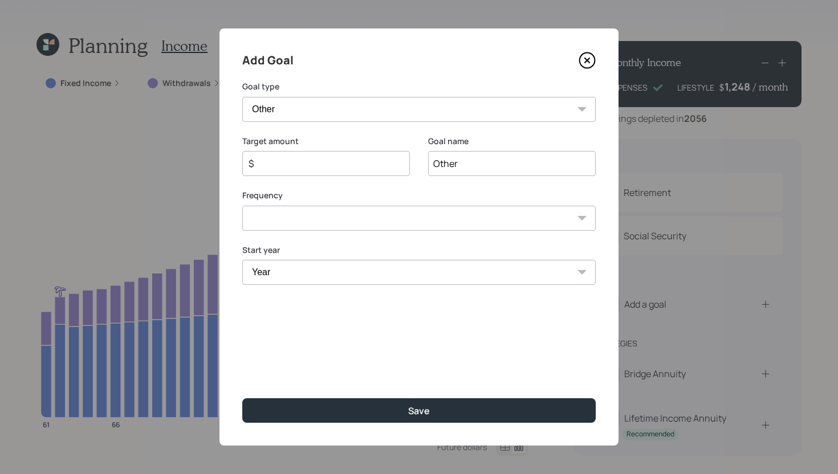
click at [502, 161] on input "Other" at bounding box center [512, 163] width 168 height 25
type input "Inherited IRA Distributions"
click at [294, 163] on input "$" at bounding box center [321, 164] width 148 height 14
click at [335, 165] on input "$" at bounding box center [321, 164] width 148 height 14
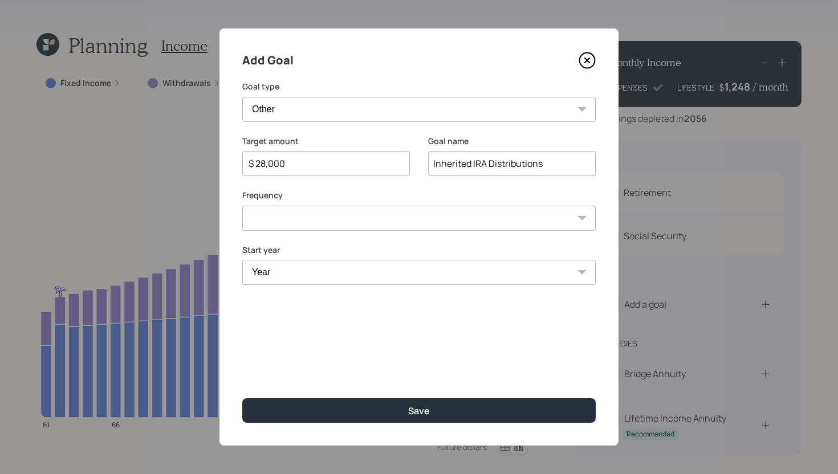
type input "$ 28,000"
click at [361, 211] on select "One time Every 1 year Every 2 years Every 3 years Every 4 years Every 5 years E…" at bounding box center [418, 218] width 353 height 25
select select "1"
click at [242, 206] on select "One time Every 1 year Every 2 years Every 3 years Every 4 years Every 5 years E…" at bounding box center [418, 218] width 353 height 25
click at [387, 272] on select "Year [DATE] 2026 2027 2028 2029 2030 2031 2032 2033 2034 2035 2036 2037 2038 20…" at bounding box center [326, 272] width 168 height 25
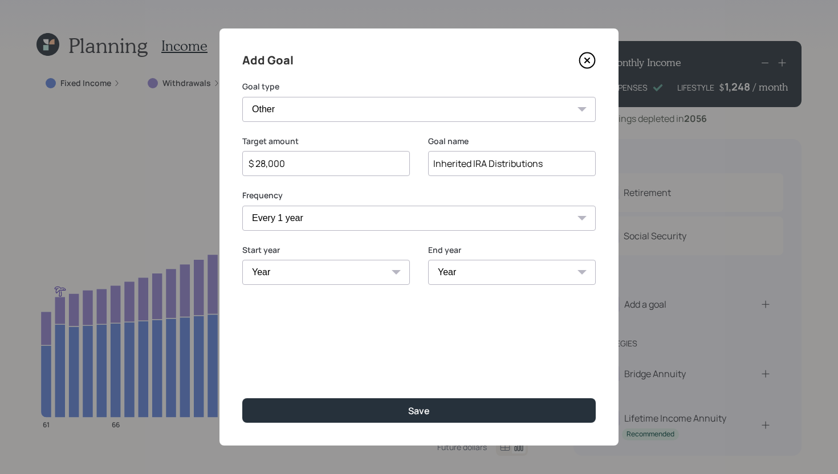
select select "2025"
click at [242, 260] on select "Year [DATE] 2026 2027 2028 2029 2030 2031 2032 2033 2034 2035 2036 2037 2038 20…" at bounding box center [326, 272] width 168 height 25
click at [457, 278] on select "Year [DATE] 2026 2027 2028 2029 2030 2031 2032 2033 2034 2035 2036 2037 2038 20…" at bounding box center [512, 272] width 168 height 25
select select "2033"
click at [428, 260] on select "Year [DATE] 2026 2027 2028 2029 2030 2031 2032 2033 2034 2035 2036 2037 2038 20…" at bounding box center [512, 272] width 168 height 25
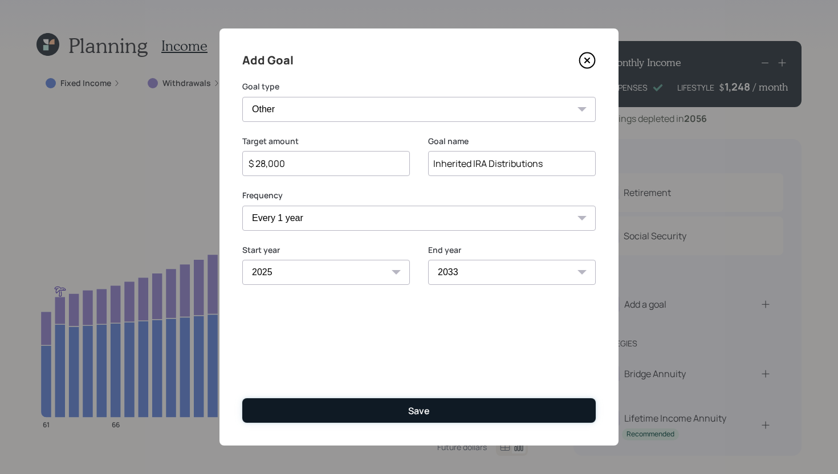
click at [408, 406] on button "Save" at bounding box center [418, 410] width 353 height 25
type input "$"
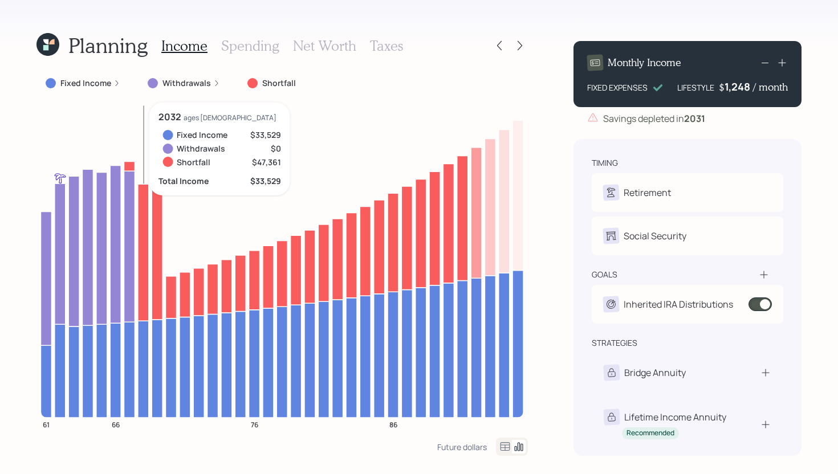
click at [194, 83] on label "Withdrawals" at bounding box center [186, 83] width 48 height 11
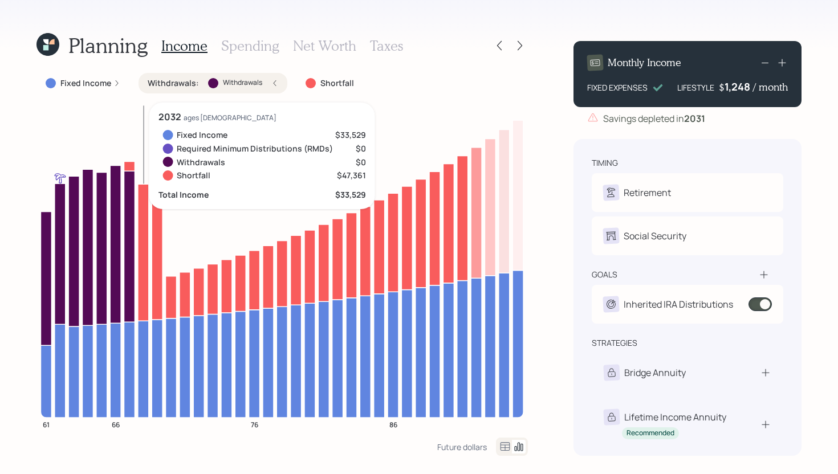
click at [267, 81] on div "Withdrawals : Withdrawals" at bounding box center [213, 83] width 131 height 11
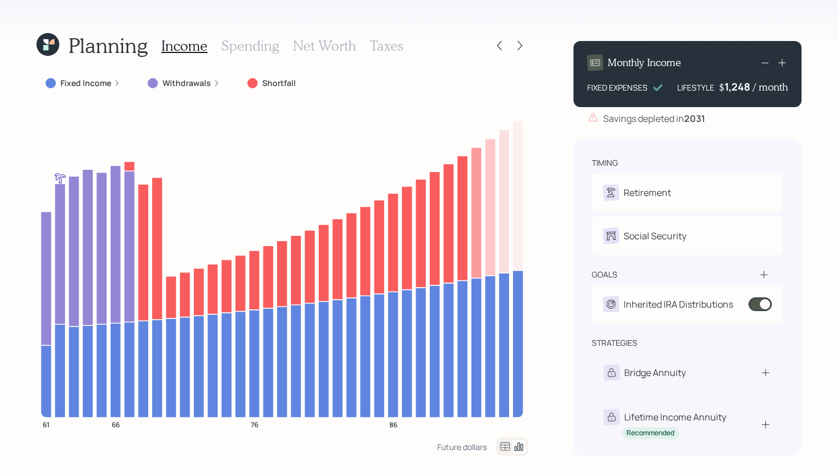
click at [260, 44] on h3 "Spending" at bounding box center [250, 46] width 58 height 17
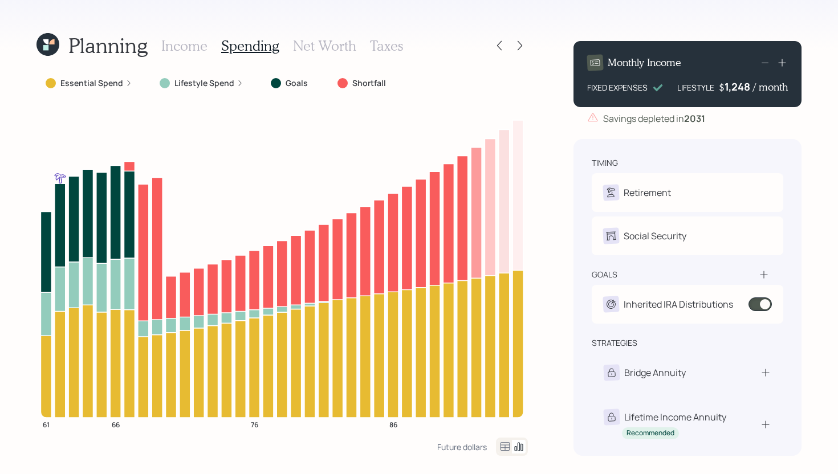
click at [109, 85] on label "Essential Spend" at bounding box center [91, 83] width 63 height 11
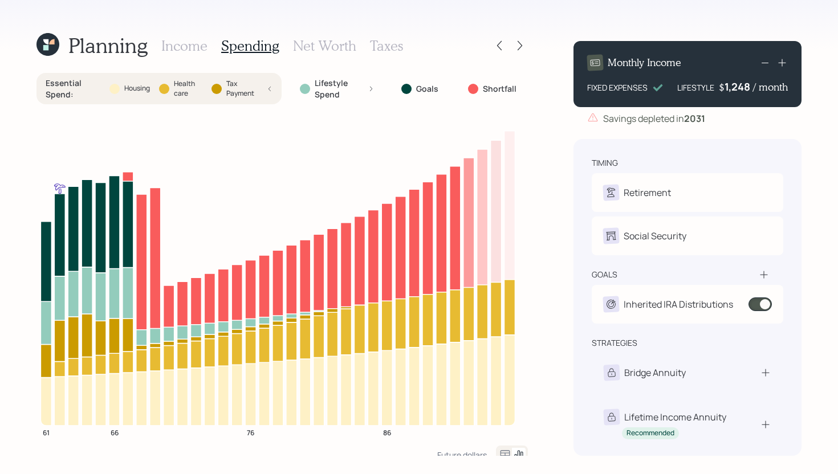
click at [267, 87] on icon at bounding box center [270, 88] width 6 height 7
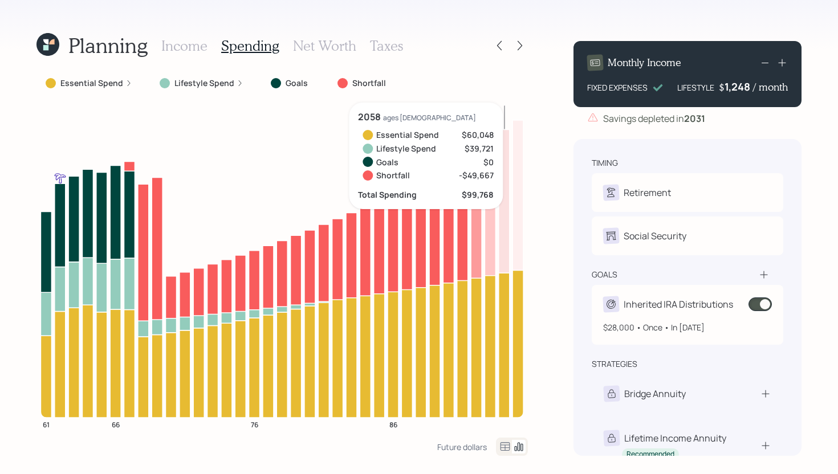
click at [706, 303] on div "Inherited IRA Distributions" at bounding box center [678, 305] width 109 height 14
select select "1"
select select "2033"
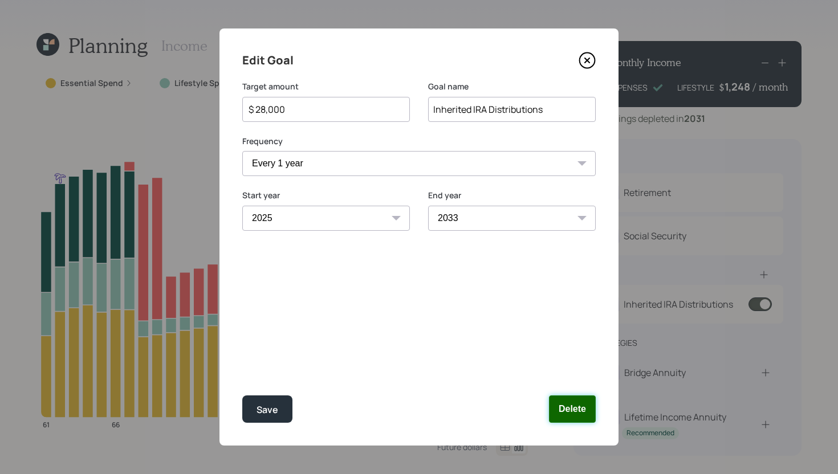
click at [571, 411] on button "Delete" at bounding box center [572, 409] width 47 height 27
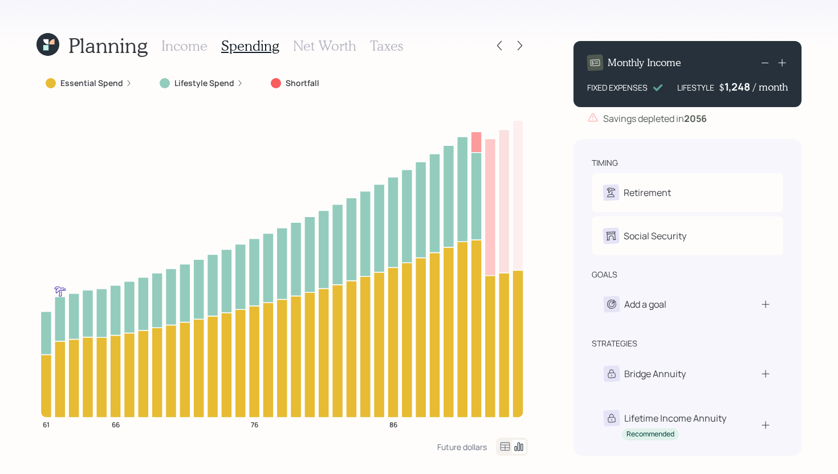
click at [197, 44] on h3 "Income" at bounding box center [184, 46] width 46 height 17
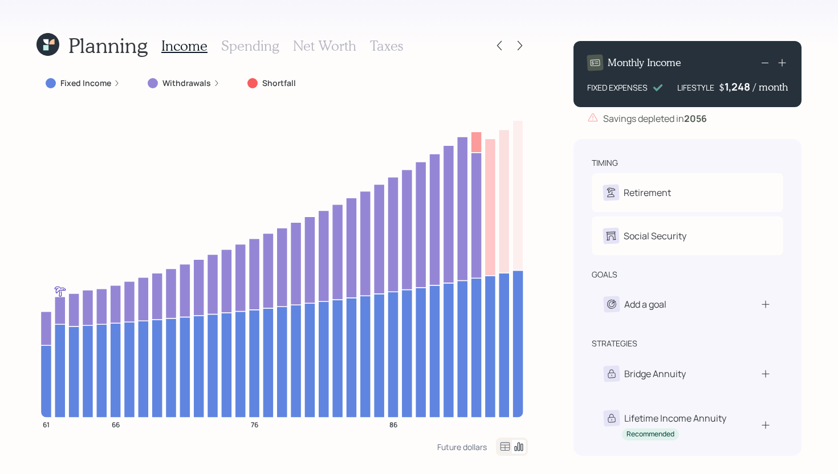
click at [210, 83] on div "Withdrawals" at bounding box center [184, 83] width 72 height 11
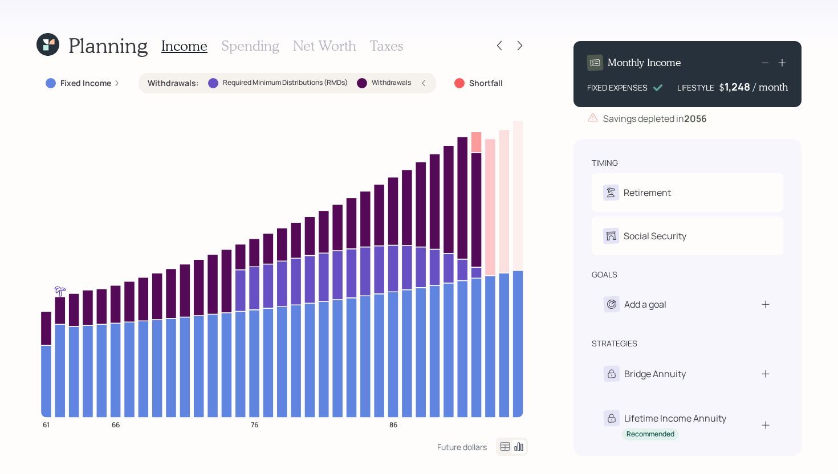
click at [421, 80] on icon at bounding box center [423, 83] width 7 height 7
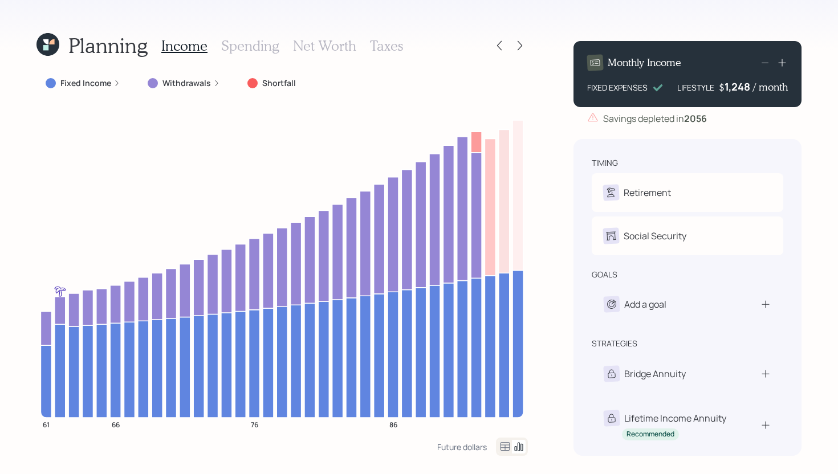
click at [47, 47] on icon at bounding box center [44, 43] width 6 height 6
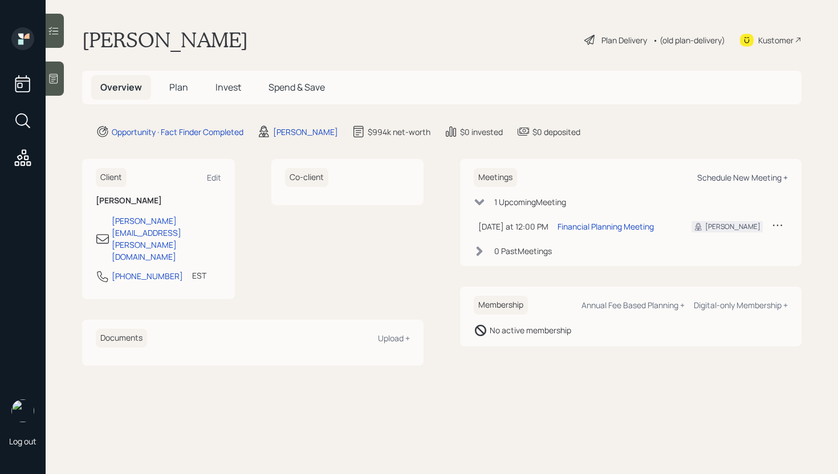
click at [765, 182] on div "Schedule New Meeting +" at bounding box center [742, 177] width 91 height 11
select select "d946c976-65aa-4529-ac9d-02c4f1114fc0"
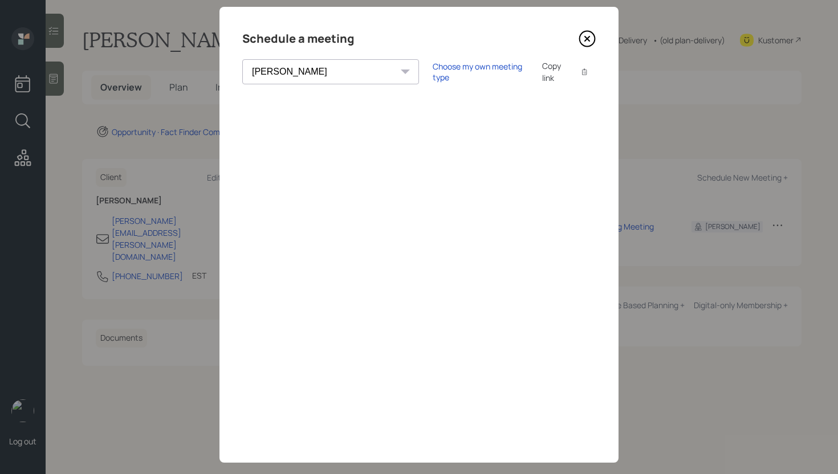
scroll to position [39, 0]
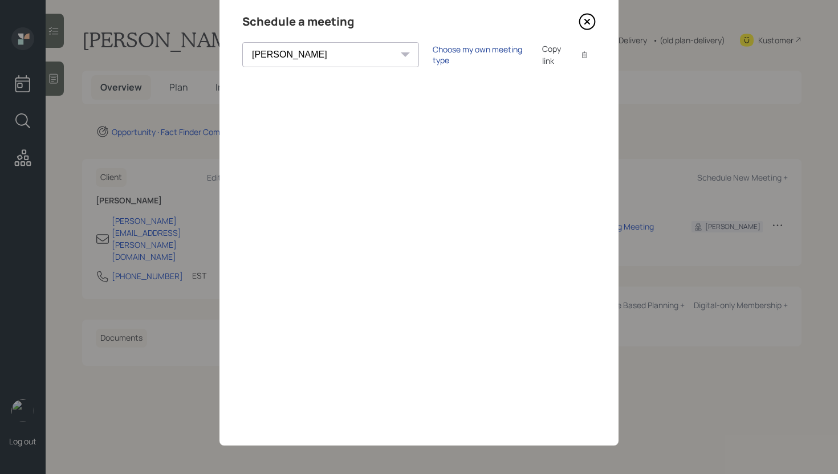
click at [433, 50] on div "Choose my own meeting type" at bounding box center [481, 55] width 96 height 22
click at [583, 23] on icon at bounding box center [587, 21] width 17 height 17
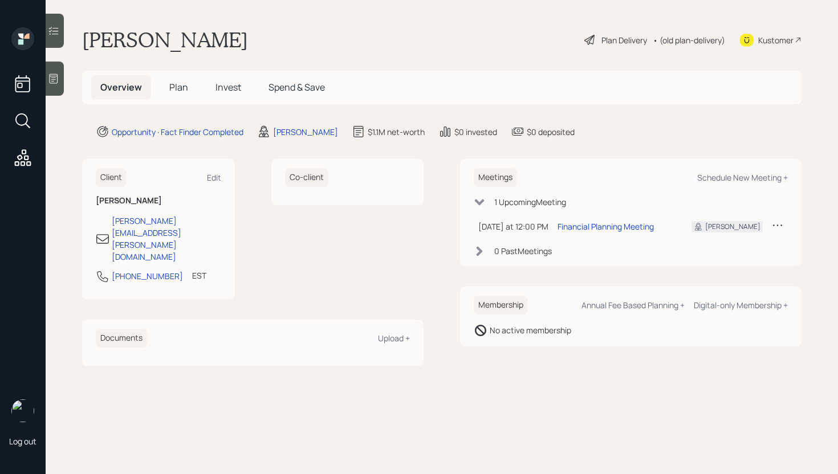
click at [186, 93] on span "Plan" at bounding box center [178, 87] width 19 height 13
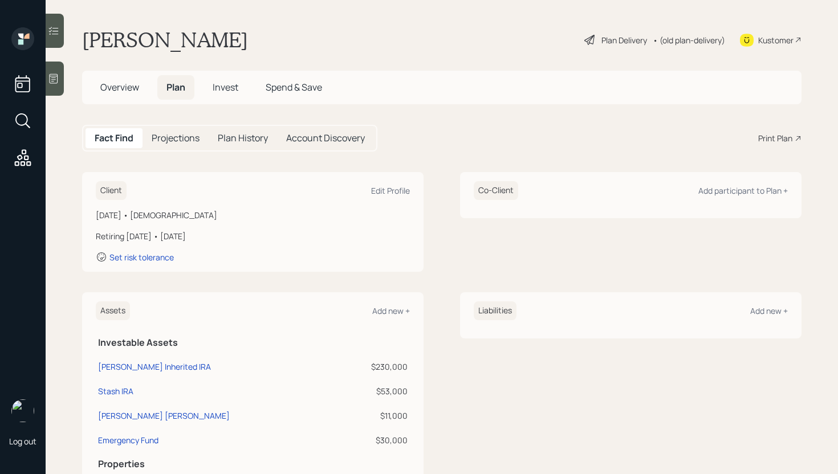
click at [782, 137] on div "Print Plan" at bounding box center [775, 138] width 34 height 12
